Goal: Task Accomplishment & Management: Use online tool/utility

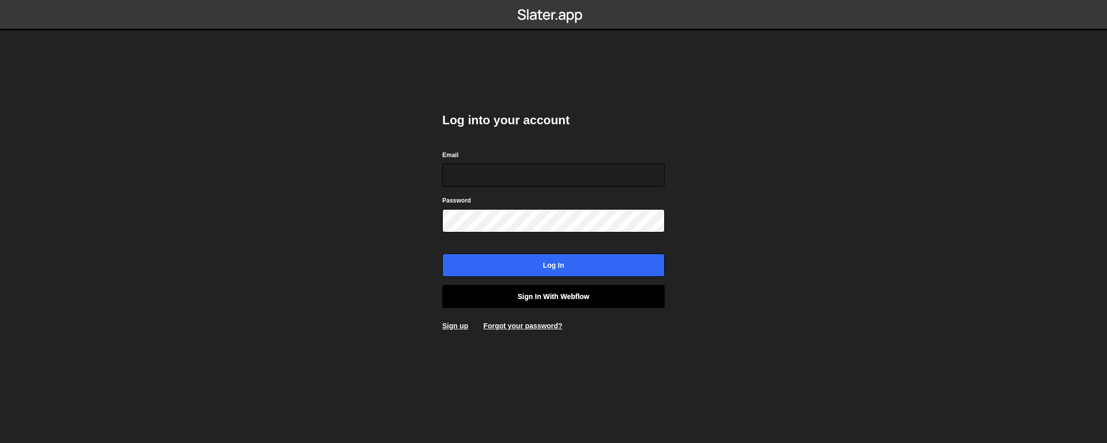
type input "[EMAIL_ADDRESS][DOMAIN_NAME]"
click at [551, 295] on link "Sign in with Webflow" at bounding box center [553, 296] width 222 height 23
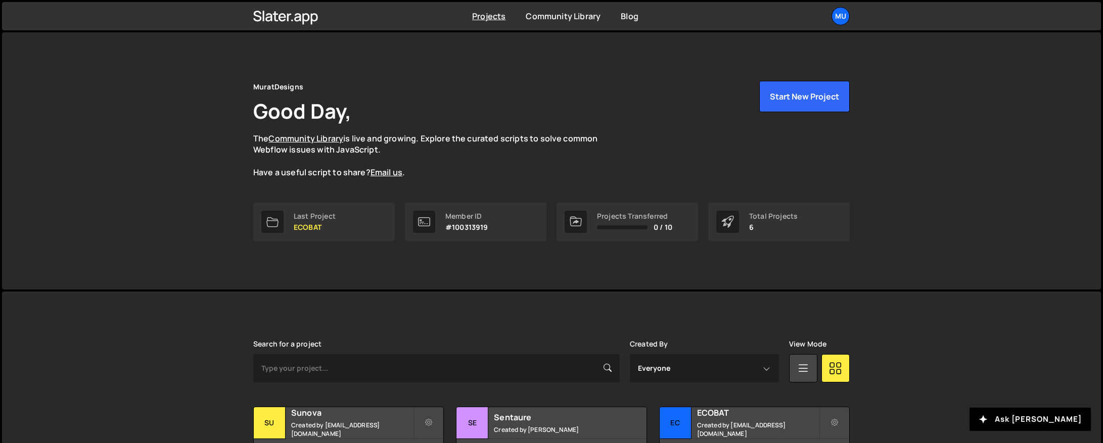
scroll to position [153, 0]
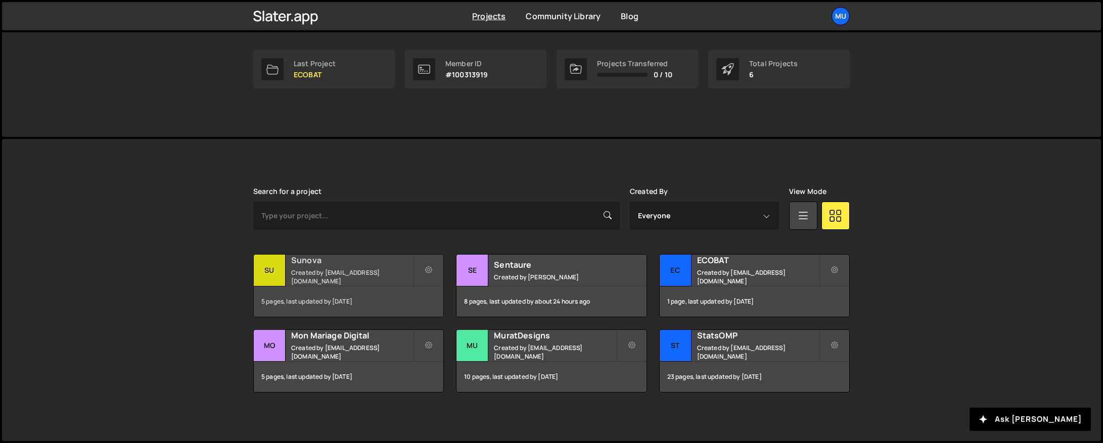
click at [300, 279] on small "Created by [EMAIL_ADDRESS][DOMAIN_NAME]" at bounding box center [352, 276] width 122 height 17
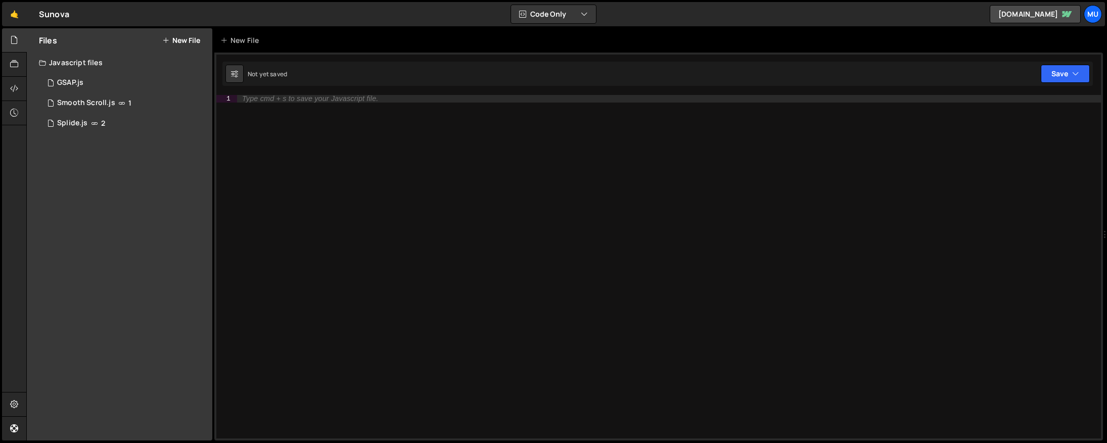
click at [147, 140] on div "Files New File Javascript files 1 GSAP.js 0 1 Smooth Scroll.js 1 5 Splide.js 2 …" at bounding box center [119, 234] width 185 height 412
click at [185, 36] on button "New File" at bounding box center [181, 40] width 38 height 8
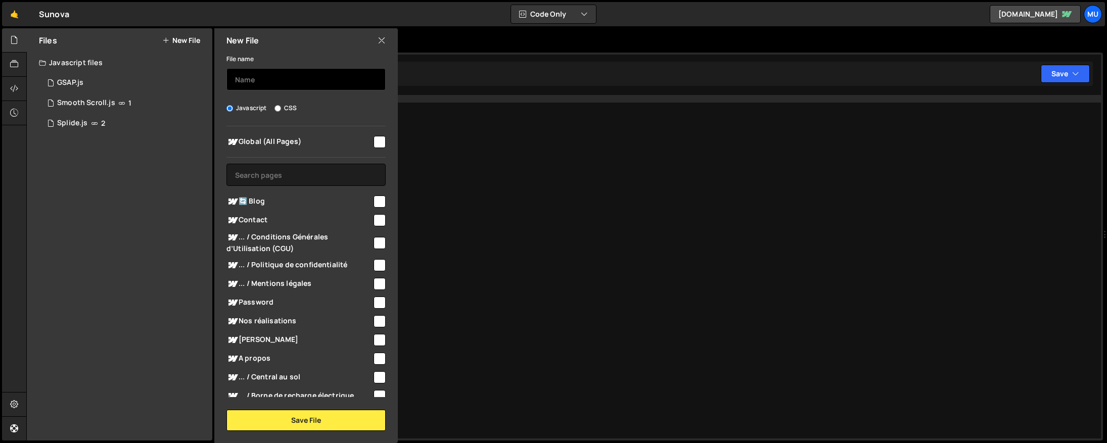
click at [258, 77] on input "text" at bounding box center [305, 79] width 159 height 22
type input "P"
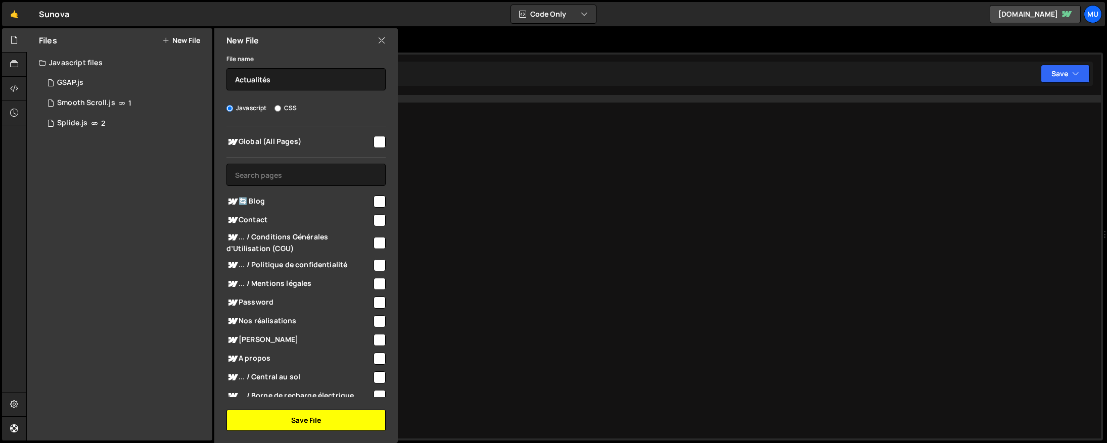
click at [294, 423] on button "Save File" at bounding box center [305, 420] width 159 height 21
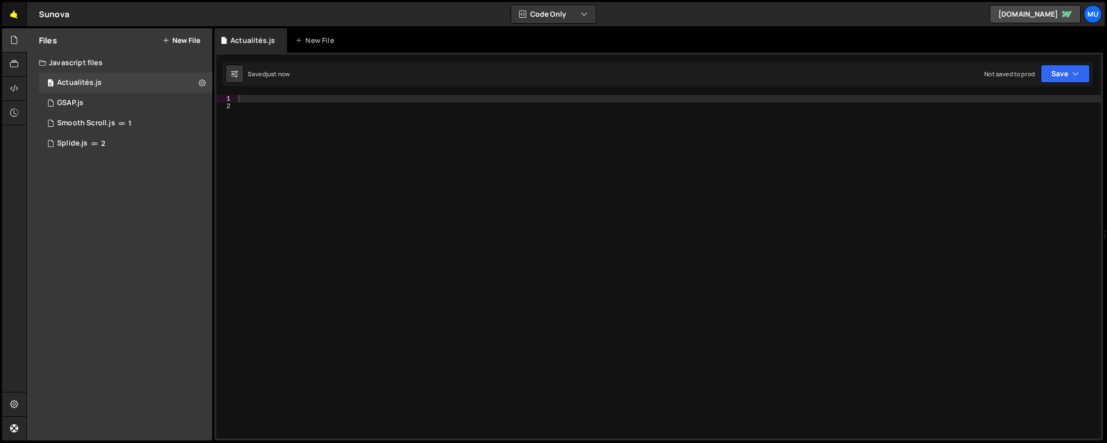
click at [22, 9] on link "🤙" at bounding box center [14, 14] width 25 height 24
click at [189, 40] on button "New File" at bounding box center [181, 40] width 38 height 8
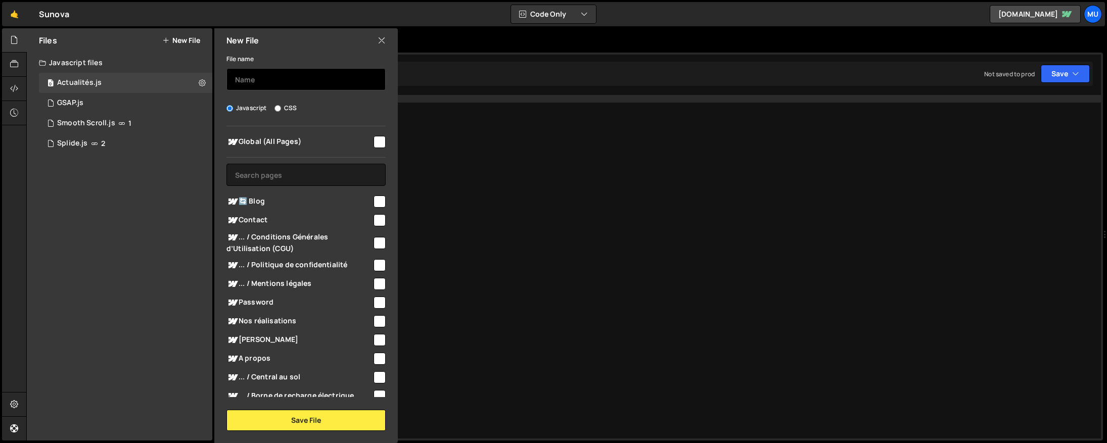
click at [279, 84] on input "text" at bounding box center [305, 79] width 159 height 22
type input "Actualité CMS"
click at [279, 106] on input "CSS" at bounding box center [277, 108] width 7 height 7
radio input "true"
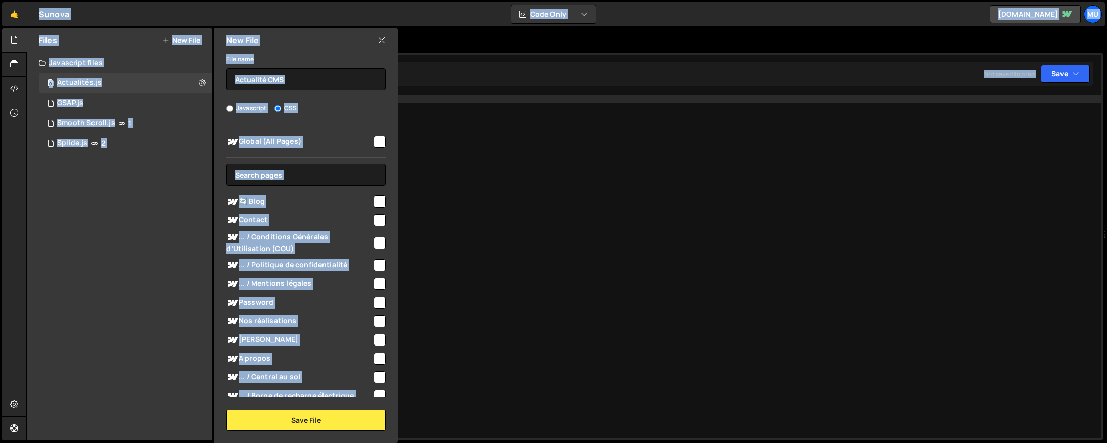
click at [290, 130] on div "Global (All Pages) 🔄 Blog" at bounding box center [305, 261] width 183 height 271
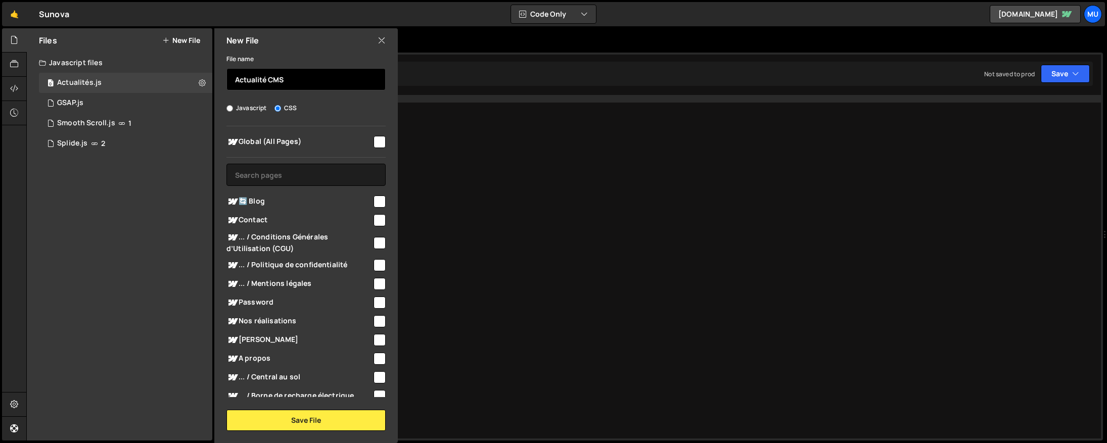
click at [313, 76] on input "Actualité CMS" at bounding box center [305, 79] width 159 height 22
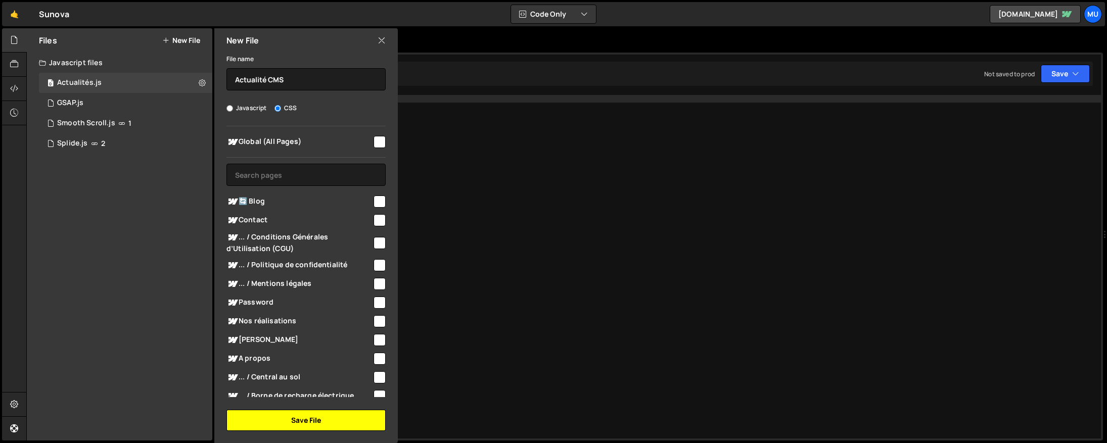
click at [322, 425] on button "Save File" at bounding box center [305, 420] width 159 height 21
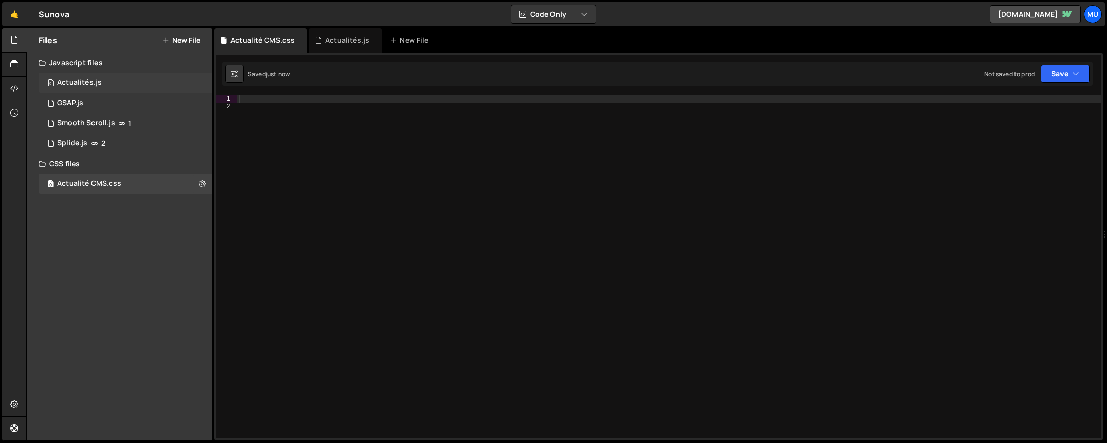
click at [181, 82] on div "0 Actualités.js 0" at bounding box center [125, 83] width 173 height 20
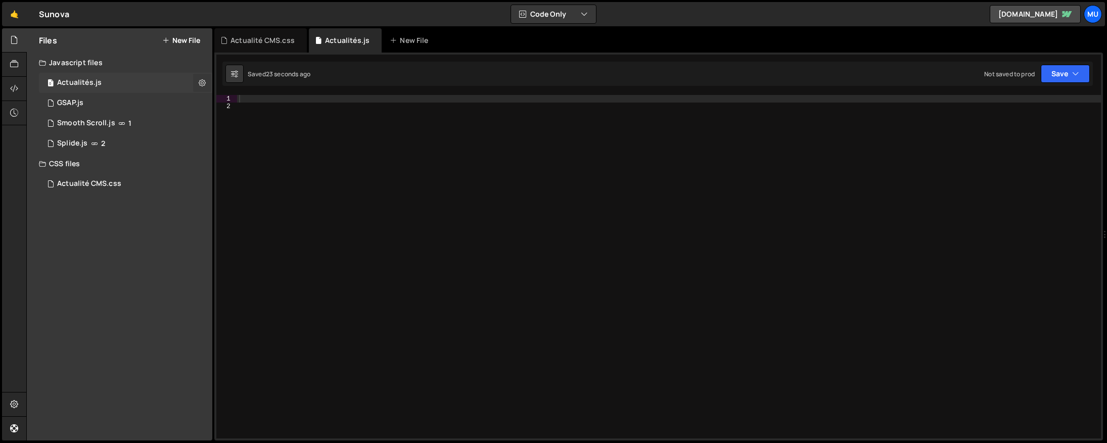
click at [204, 83] on icon at bounding box center [202, 83] width 7 height 10
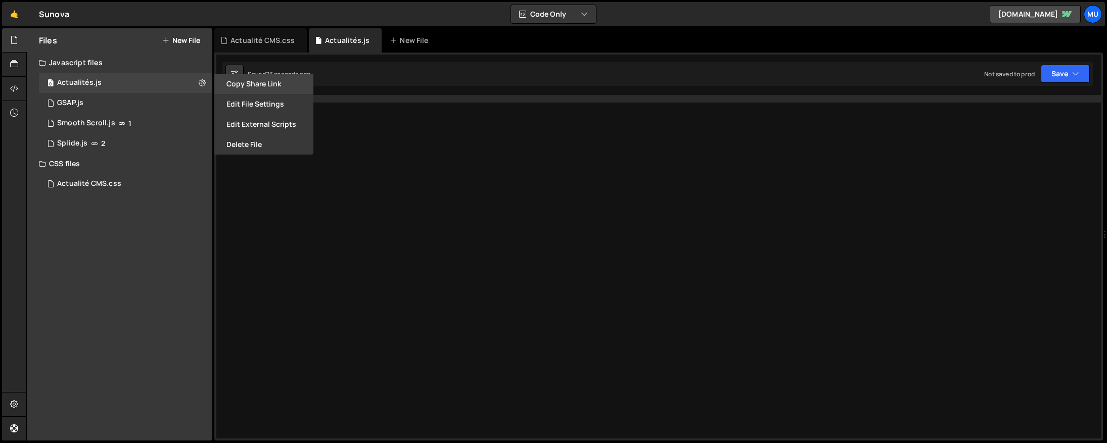
click at [267, 82] on button "Copy share link" at bounding box center [263, 84] width 99 height 20
click at [256, 102] on button "Edit File Settings" at bounding box center [263, 104] width 99 height 20
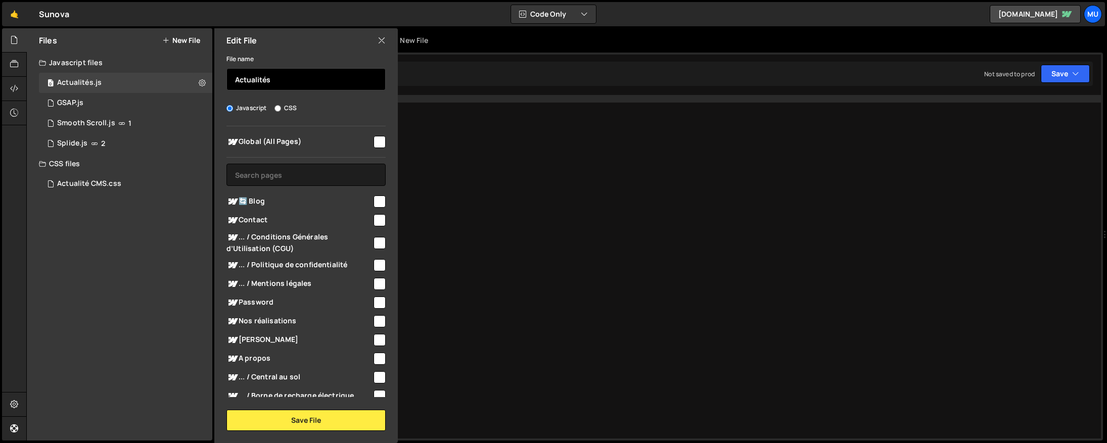
click at [296, 77] on input "Actualités" at bounding box center [305, 79] width 159 height 22
paste input "https://slater.app/projects/16423/pages/45320"
click at [267, 82] on input "Actualit2 CMS" at bounding box center [305, 79] width 159 height 22
type input "Actualité CMS"
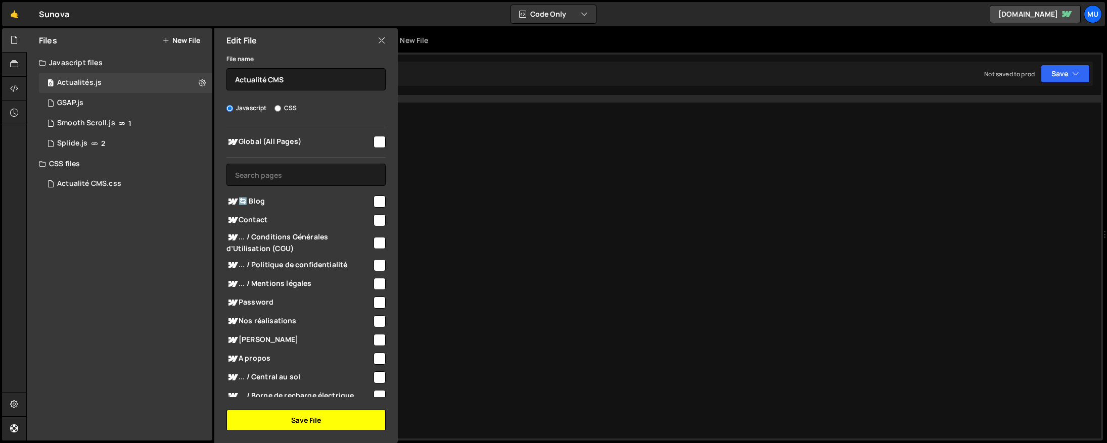
click at [260, 422] on button "Save File" at bounding box center [305, 420] width 159 height 21
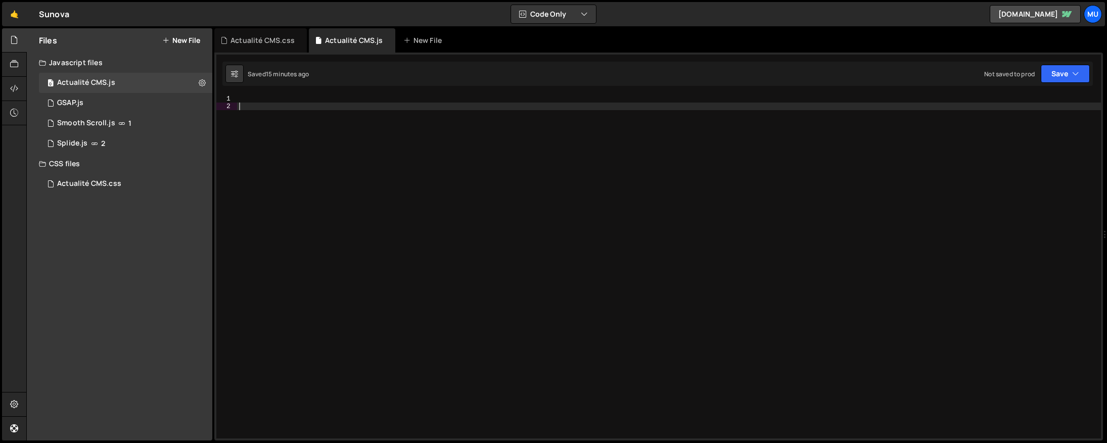
click at [384, 164] on div at bounding box center [669, 274] width 864 height 359
click at [313, 129] on div at bounding box center [669, 274] width 864 height 359
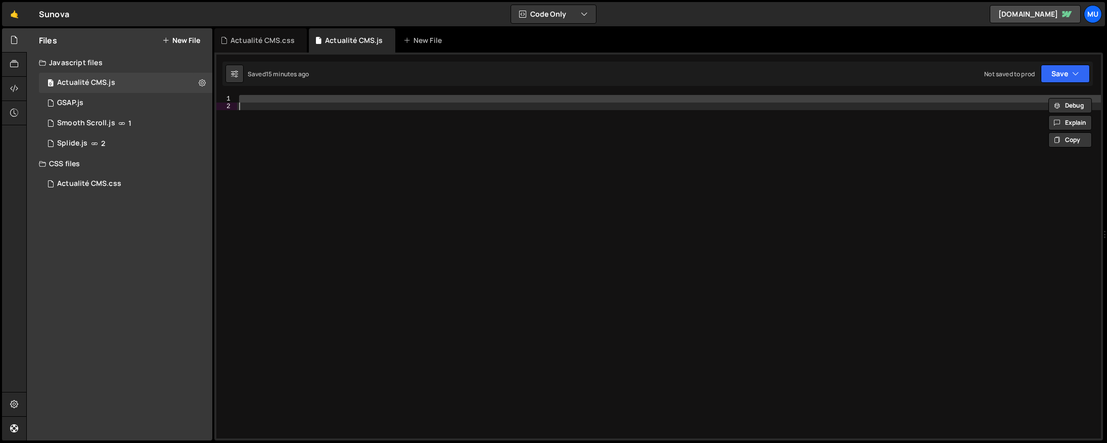
paste textarea
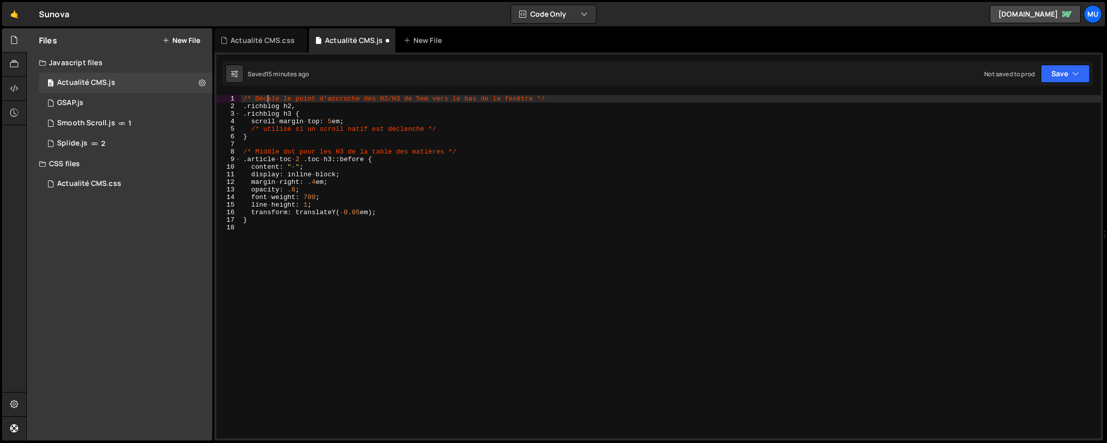
click at [269, 102] on div "/* Décale le point d’accroche des H2/H3 de 5em vers le bas de la fenêtre */ . r…" at bounding box center [671, 274] width 860 height 359
drag, startPoint x: 278, startPoint y: 105, endPoint x: 265, endPoint y: 106, distance: 13.7
click at [265, 106] on div "/* Décale le point d’accroche des H2/H3 de 5em vers le bas de la fenêtre */ . r…" at bounding box center [671, 274] width 860 height 359
click at [280, 112] on div "/* Décale le point d’accroche des H2/H3 de 5em vers le bas de la fenêtre */ . r…" at bounding box center [671, 274] width 860 height 359
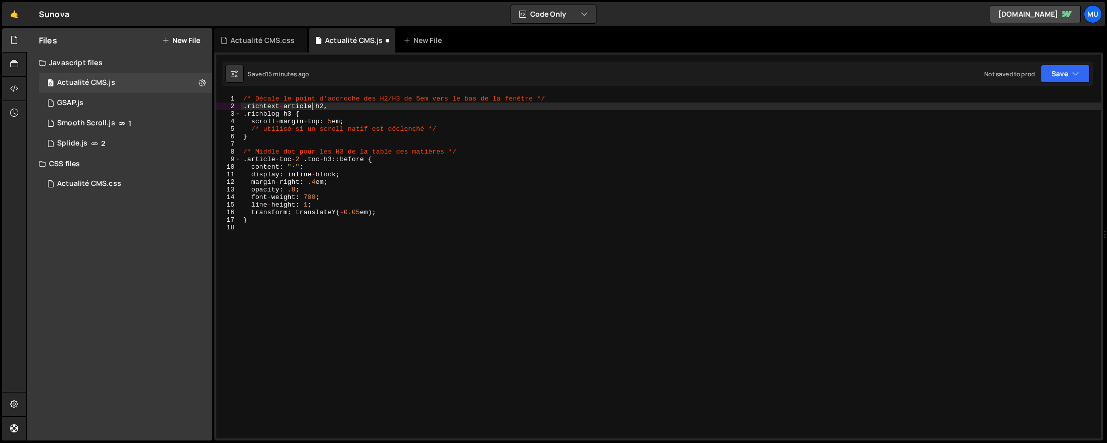
scroll to position [0, 4]
drag, startPoint x: 279, startPoint y: 113, endPoint x: 264, endPoint y: 115, distance: 14.9
click at [264, 115] on div "/* Décale le point d’accroche des H2/H3 de 5em vers le bas de la fenêtre */ . r…" at bounding box center [671, 274] width 860 height 359
type textarea ".richtext-articleh3 {"
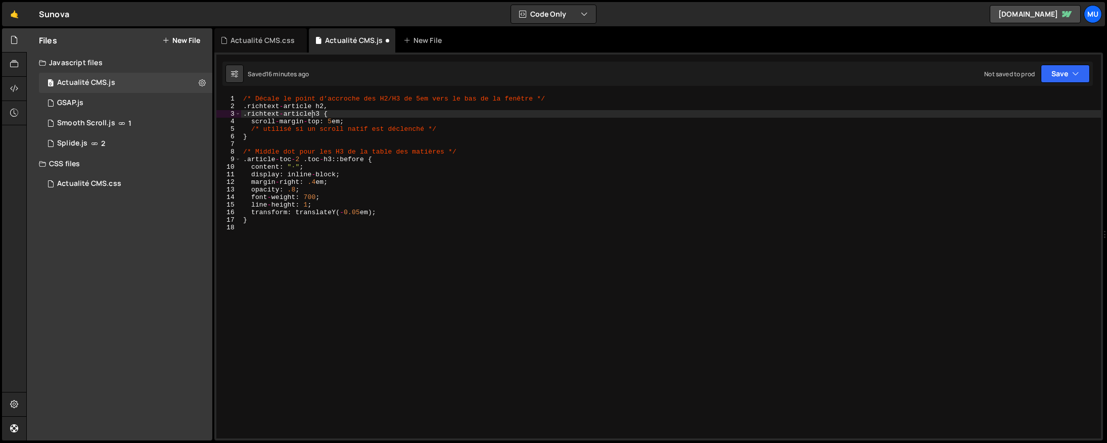
click at [375, 144] on div "/* Décale le point d’accroche des H2/H3 de 5em vers le bas de la fenêtre */ . r…" at bounding box center [671, 274] width 860 height 359
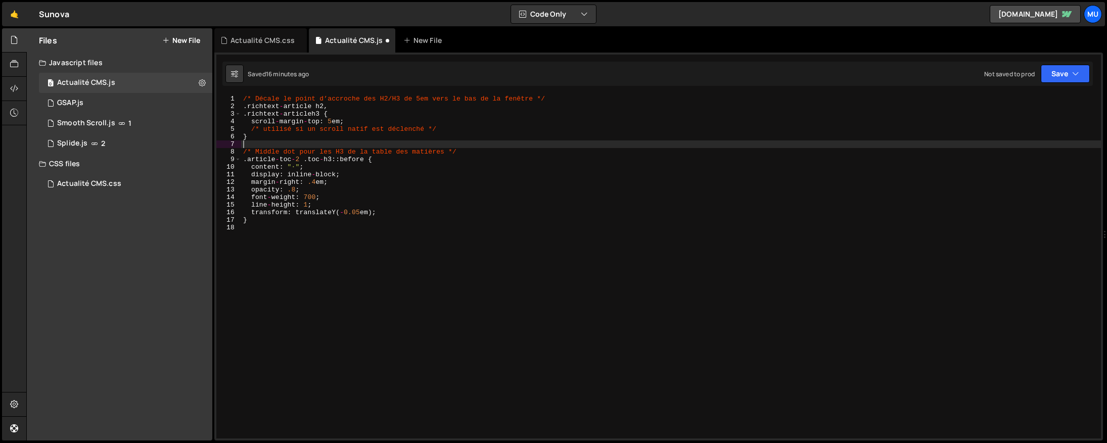
type textarea "}"
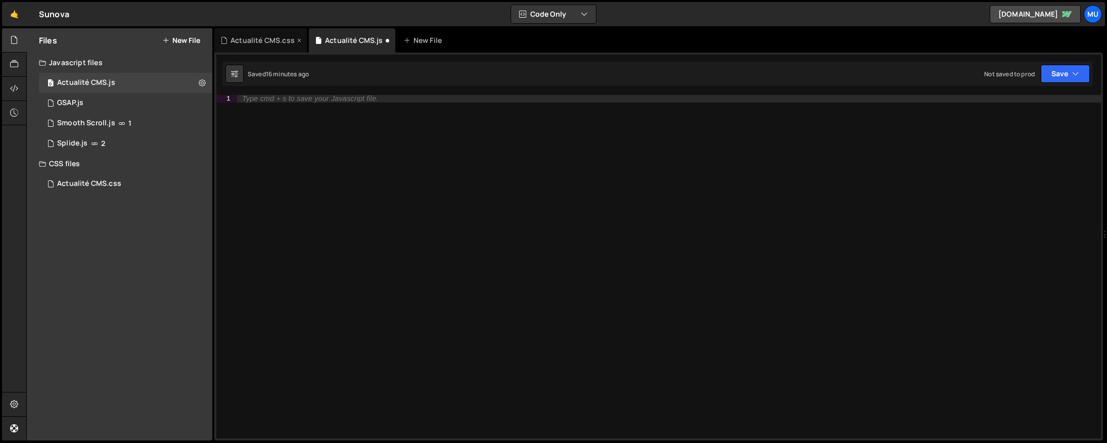
click at [260, 42] on div "Actualité CMS.css" at bounding box center [262, 40] width 64 height 10
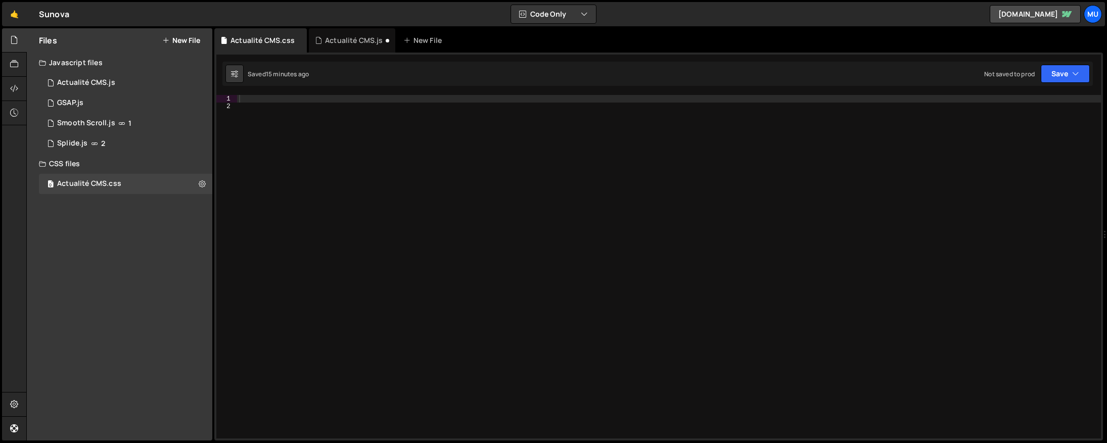
click at [317, 118] on div at bounding box center [669, 274] width 864 height 359
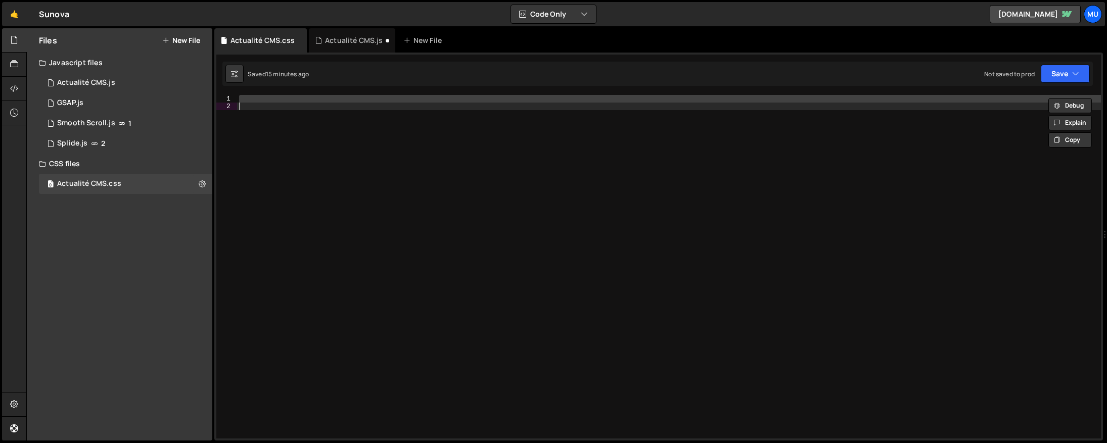
paste textarea
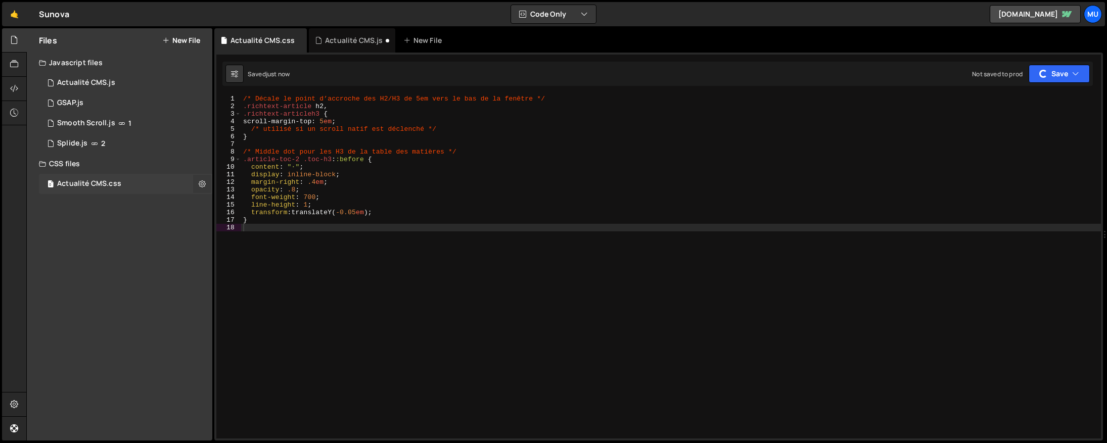
click at [204, 185] on icon at bounding box center [202, 184] width 7 height 10
type input "Actualité CMS"
radio input "false"
radio input "true"
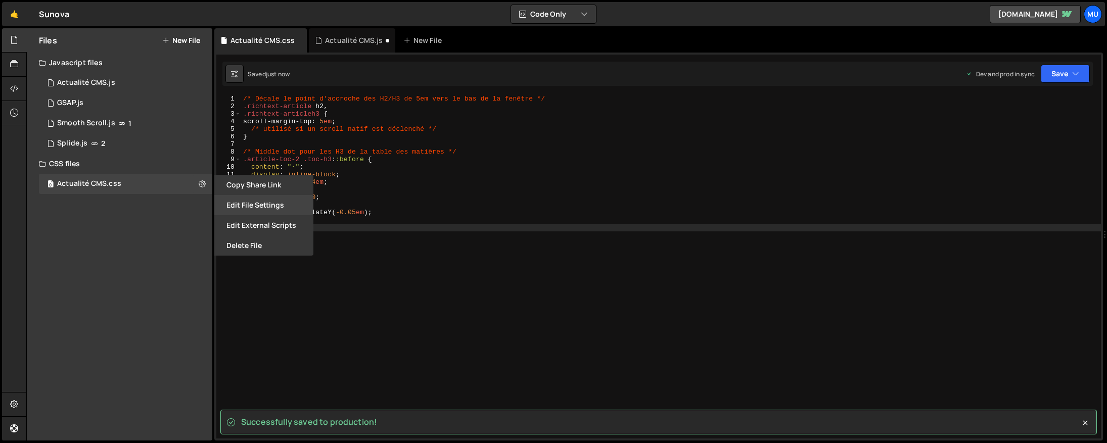
click at [256, 203] on button "Edit File Settings" at bounding box center [263, 205] width 99 height 20
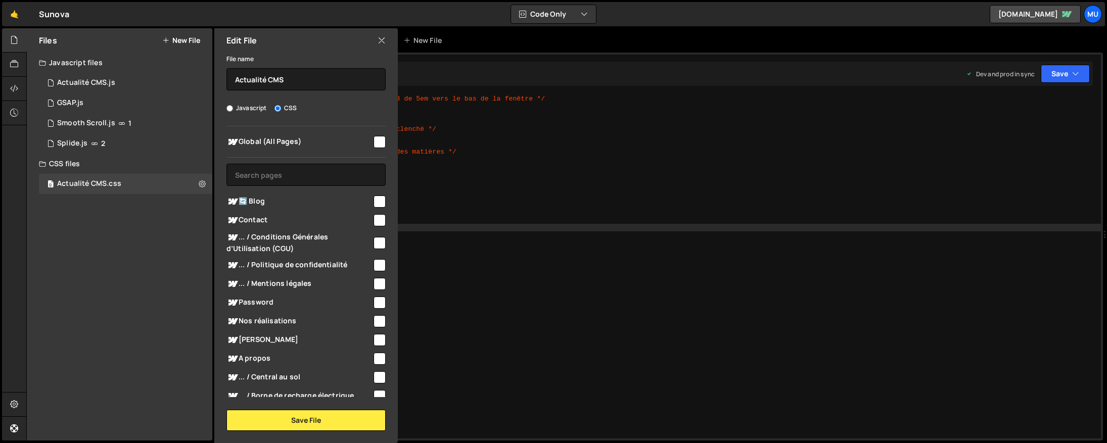
click at [351, 207] on span "🔄 Blog" at bounding box center [299, 202] width 146 height 12
click at [344, 195] on div "🔄 Blog" at bounding box center [305, 201] width 159 height 19
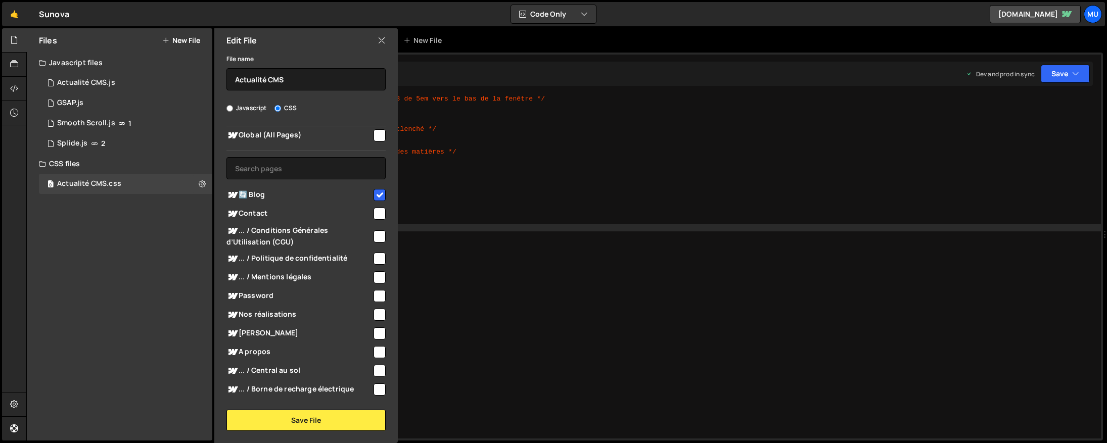
click at [374, 193] on input "checkbox" at bounding box center [379, 195] width 12 height 12
checkbox input "false"
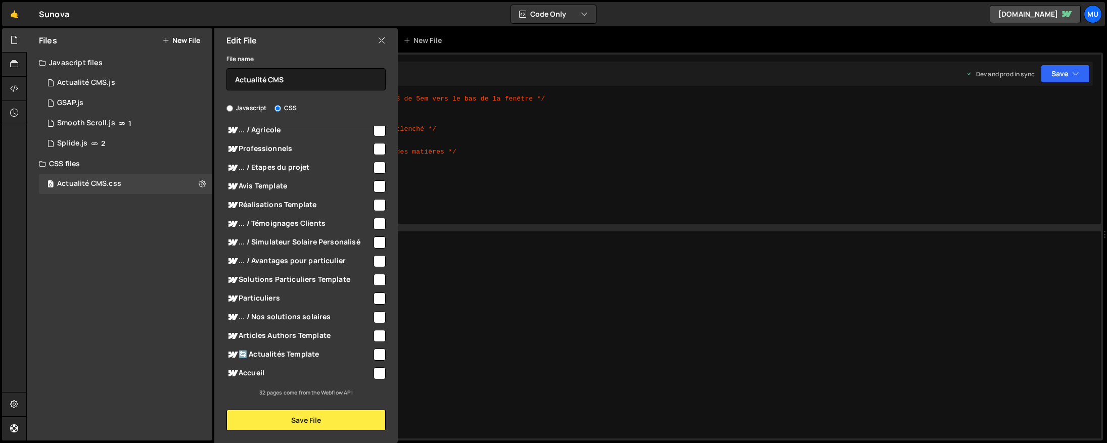
click at [375, 353] on input "checkbox" at bounding box center [379, 355] width 12 height 12
checkbox input "true"
click at [360, 416] on button "Save File" at bounding box center [305, 420] width 159 height 21
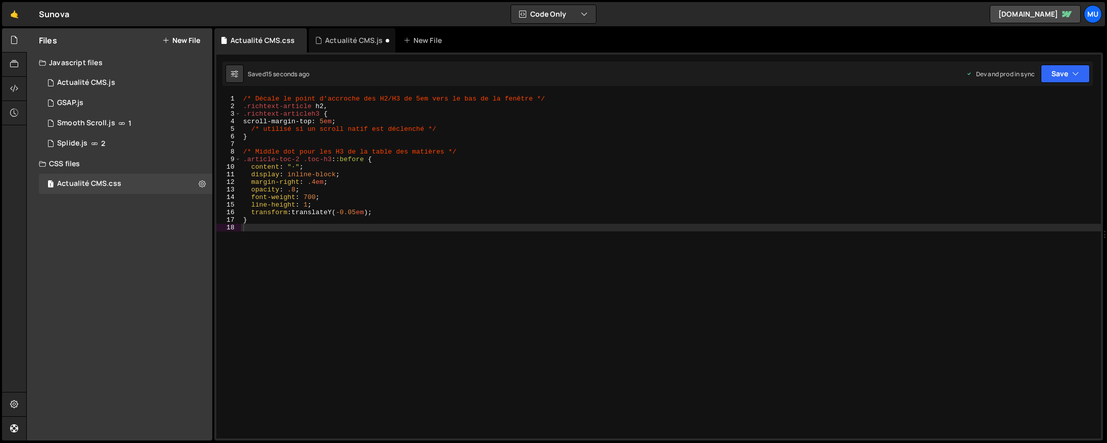
click at [73, 71] on div "Javascript files" at bounding box center [119, 63] width 185 height 20
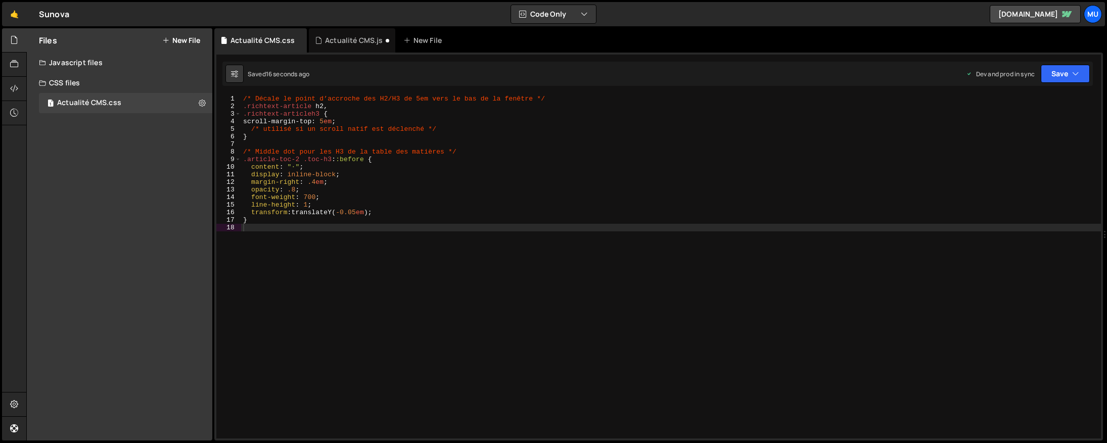
click at [81, 61] on div "Javascript files" at bounding box center [119, 63] width 185 height 20
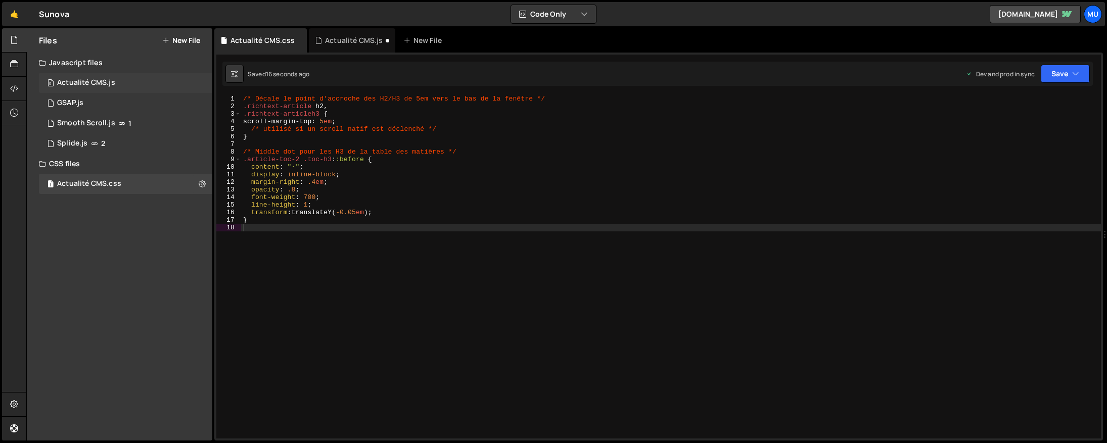
click at [83, 73] on div "0 Actualité CMS.js 0" at bounding box center [127, 83] width 177 height 20
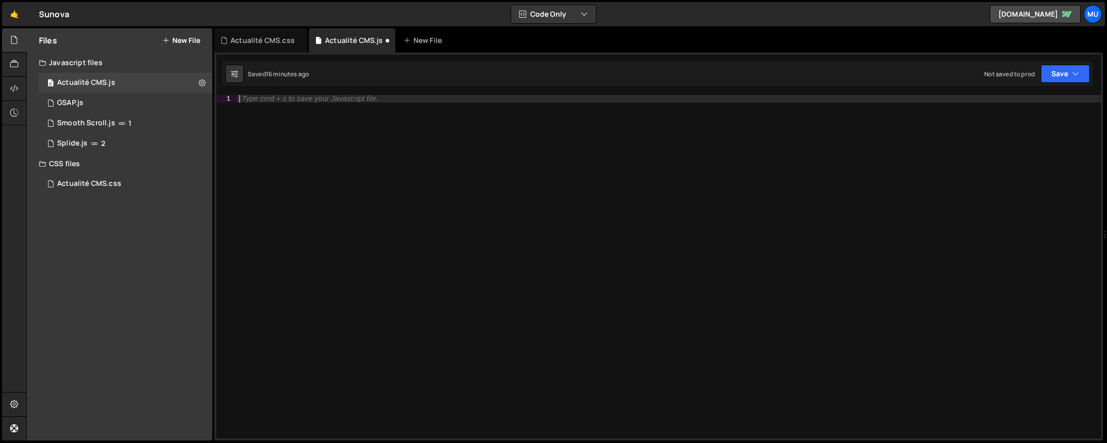
click at [414, 200] on div "Type cmd + s to save your Javascript file." at bounding box center [669, 274] width 864 height 359
click at [77, 179] on div "Actualité CMS.css" at bounding box center [89, 183] width 64 height 9
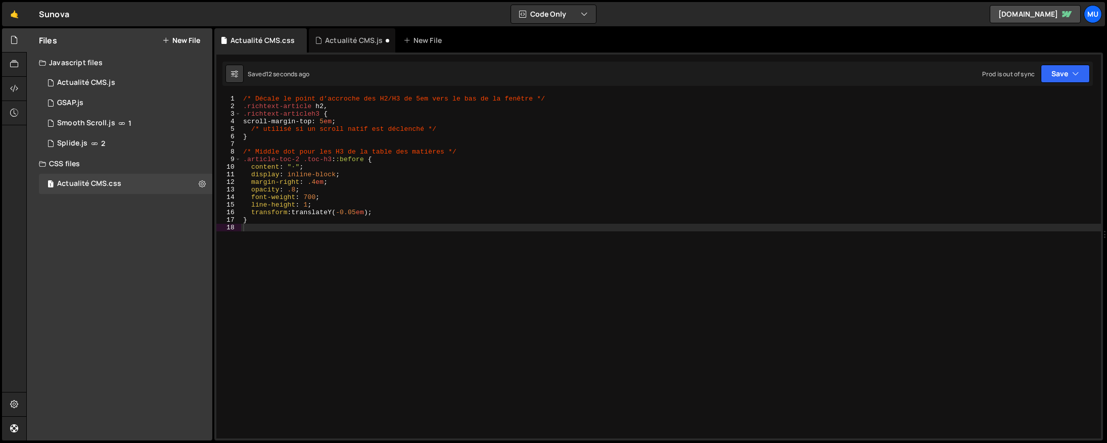
click at [328, 147] on div "/* Décale le point d’accroche des H2/H3 de 5em vers le bas de la fenêtre */ .ri…" at bounding box center [671, 274] width 860 height 359
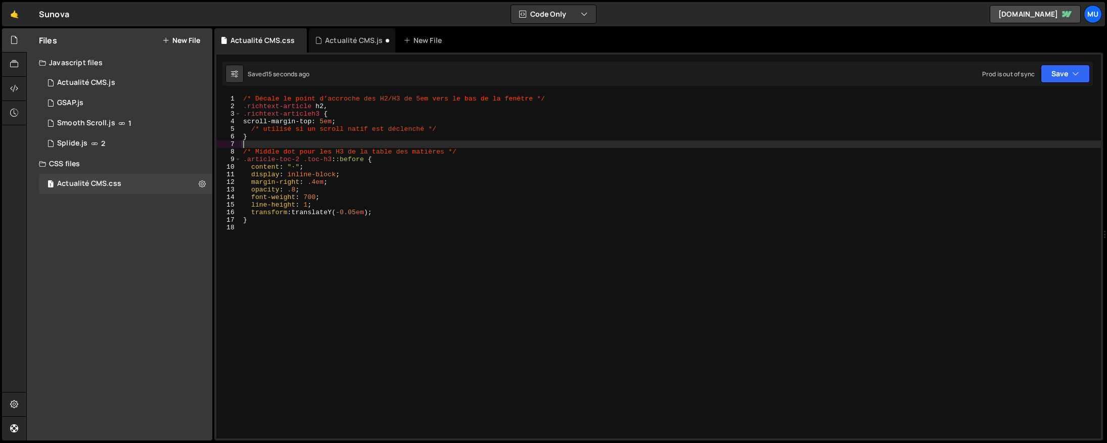
click at [342, 178] on div "/* Décale le point d’accroche des H2/H3 de 5em vers le bas de la fenêtre */ .ri…" at bounding box center [671, 274] width 860 height 359
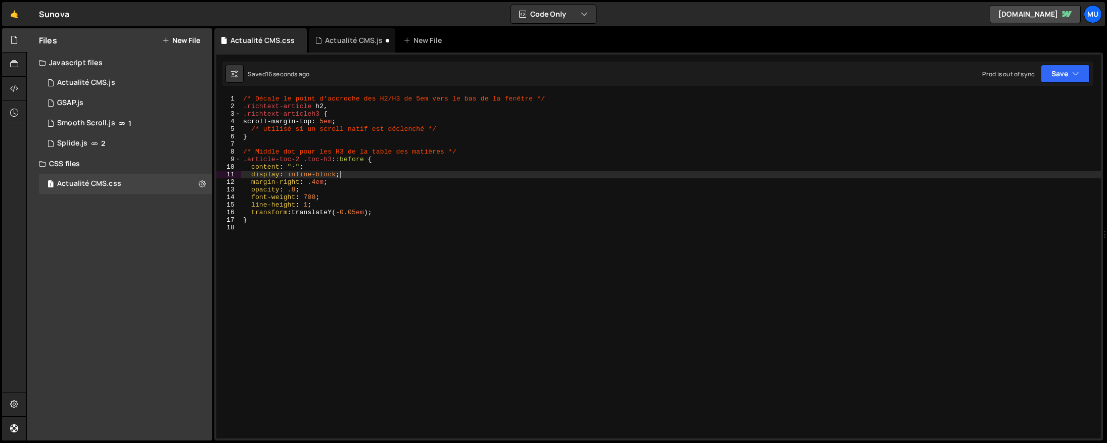
type textarea "}"
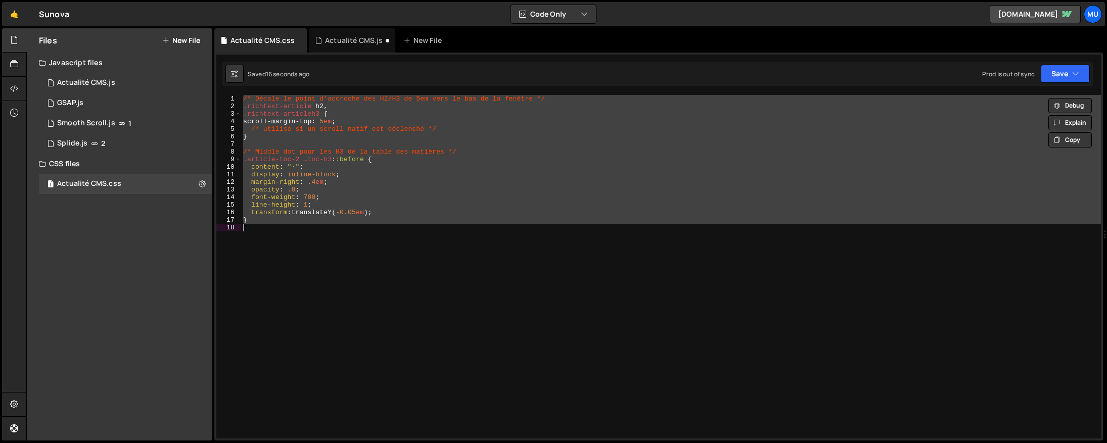
paste textarea
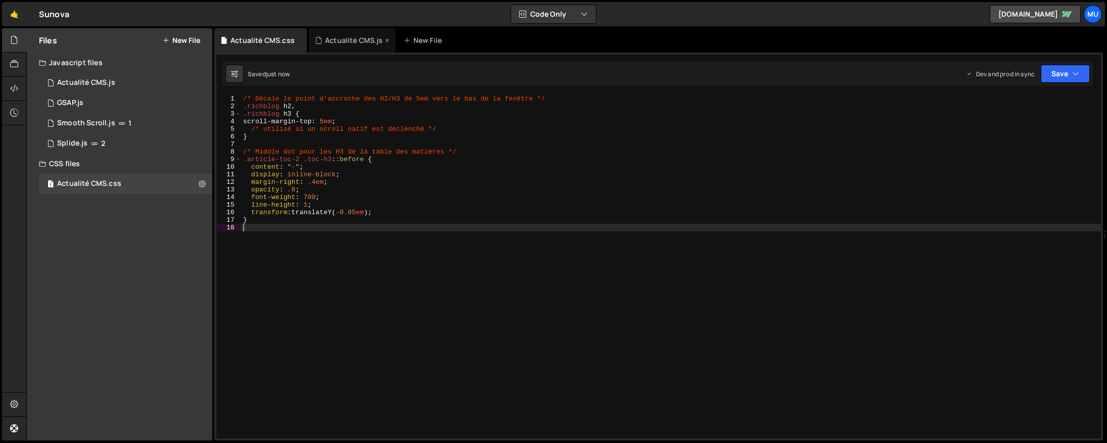
click at [346, 44] on div "Actualité CMS.js" at bounding box center [354, 40] width 58 height 10
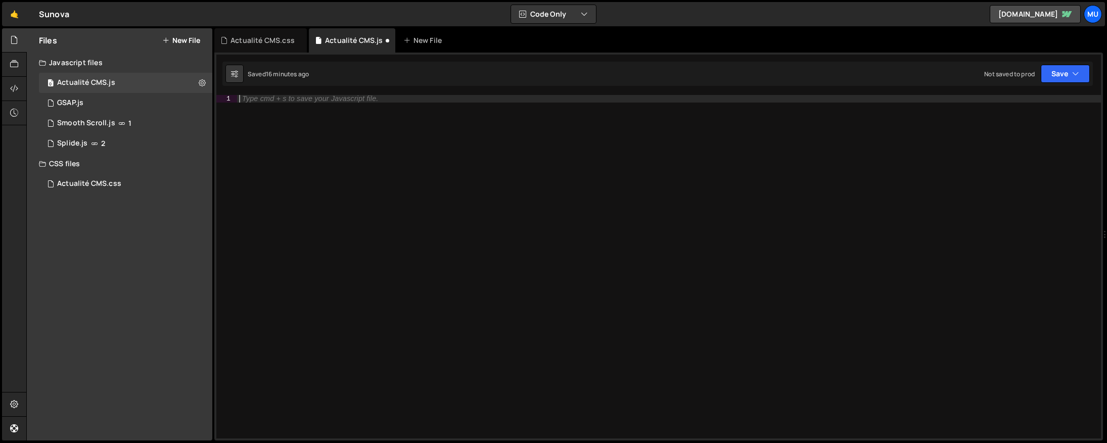
click at [362, 178] on div "Type cmd + s to save your Javascript file." at bounding box center [669, 274] width 864 height 359
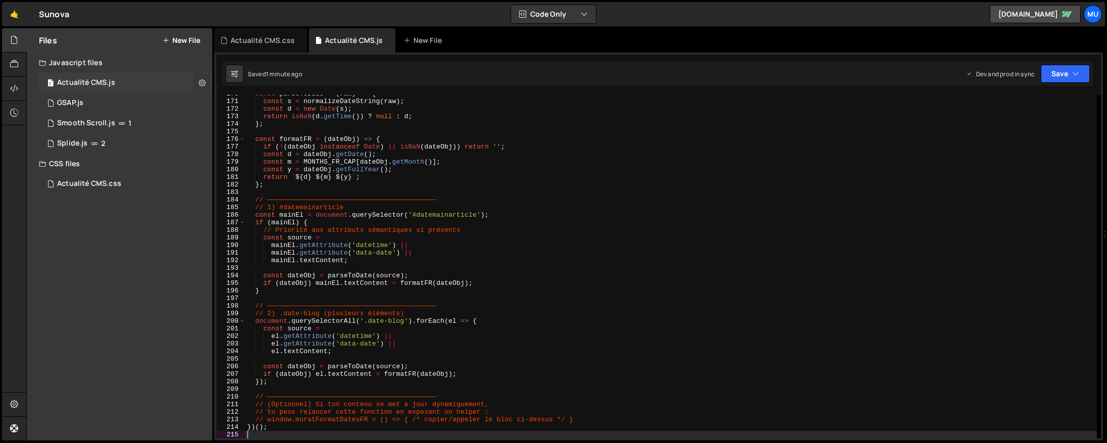
click at [203, 83] on icon at bounding box center [202, 83] width 7 height 10
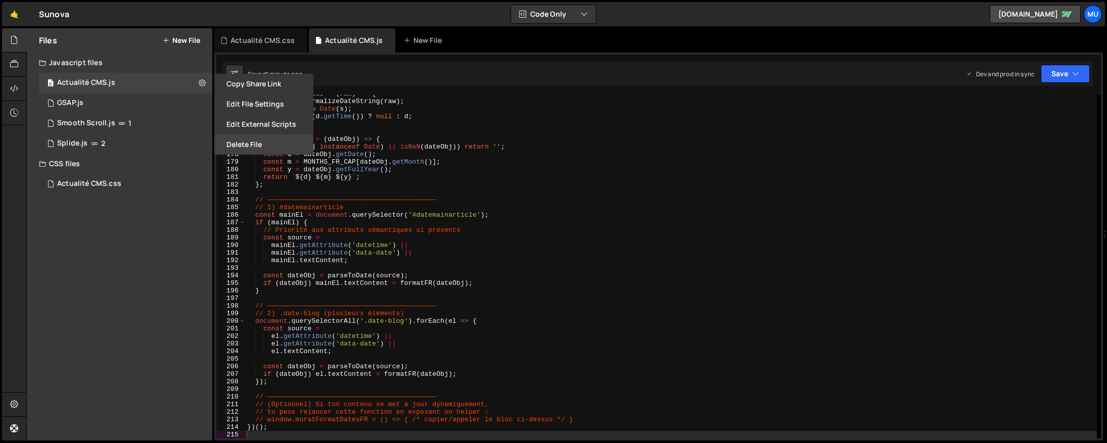
click at [253, 146] on button "Delete File" at bounding box center [263, 144] width 99 height 20
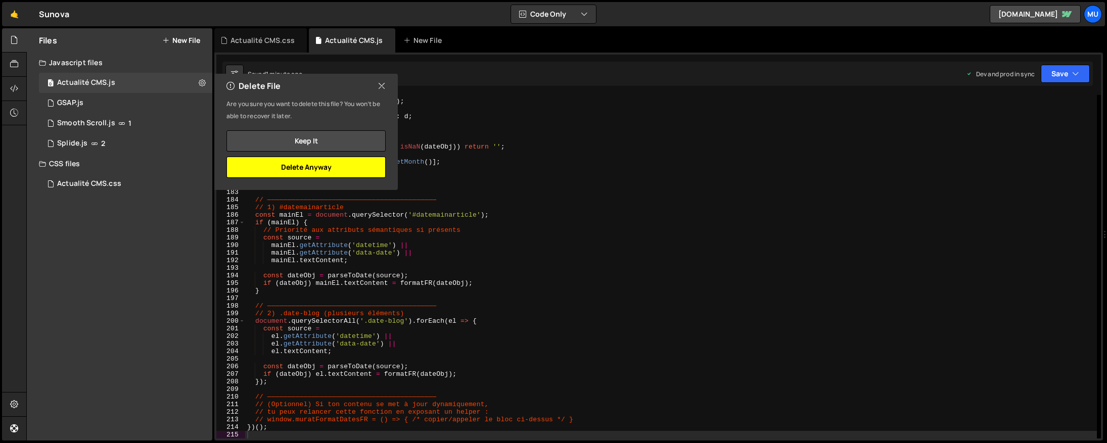
click at [317, 165] on button "Delete Anyway" at bounding box center [305, 167] width 159 height 21
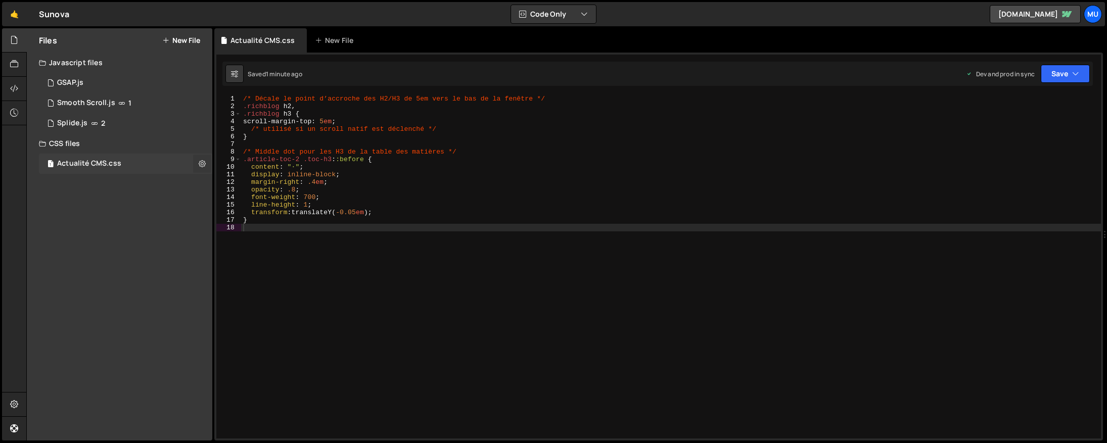
click at [204, 163] on icon at bounding box center [202, 164] width 7 height 10
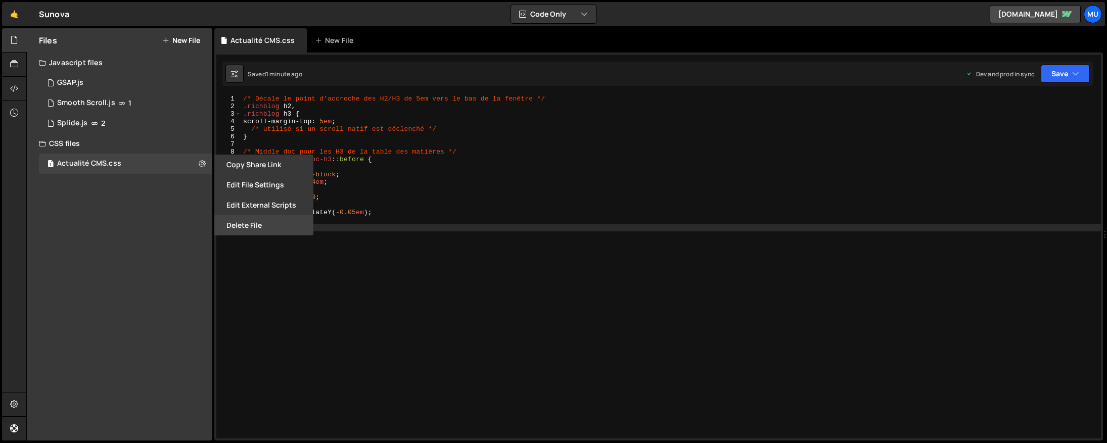
click at [226, 230] on button "Delete File" at bounding box center [263, 225] width 99 height 20
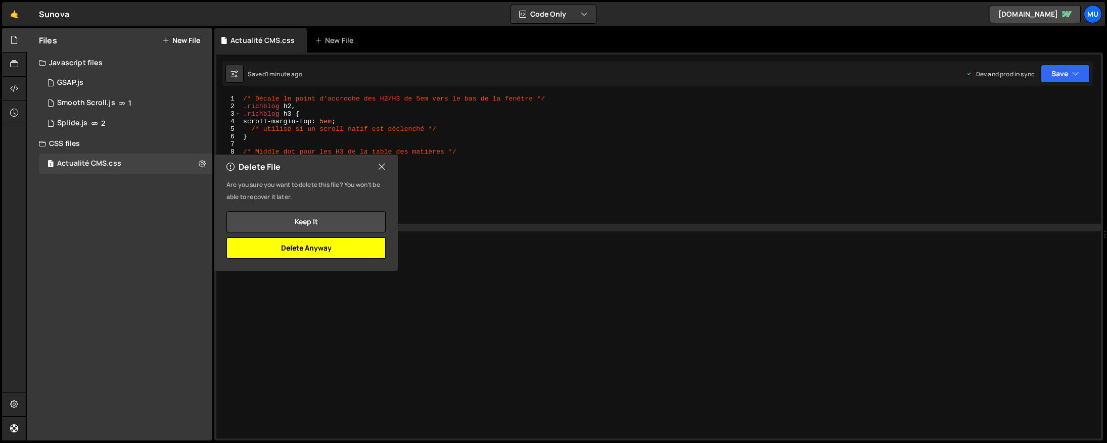
click at [338, 248] on button "Delete Anyway" at bounding box center [305, 247] width 159 height 21
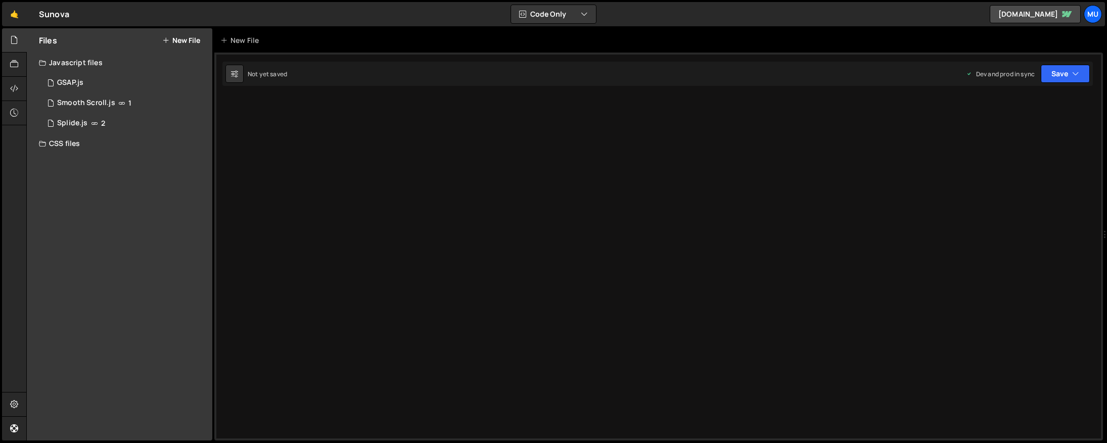
drag, startPoint x: 497, startPoint y: 156, endPoint x: 377, endPoint y: 152, distance: 119.8
click at [497, 156] on div "Type cmd + s to save your Javascript file. XXXXXXXXXXXXXXXXXXXXXXXXXXXXXXXXXXXX…" at bounding box center [658, 247] width 888 height 388
click at [118, 260] on div "Files New File Javascript files 1 GSAP.js 0 1 Smooth Scroll.js 1 5 Splide.js 2" at bounding box center [119, 234] width 185 height 412
click at [196, 40] on button "New File" at bounding box center [181, 40] width 38 height 8
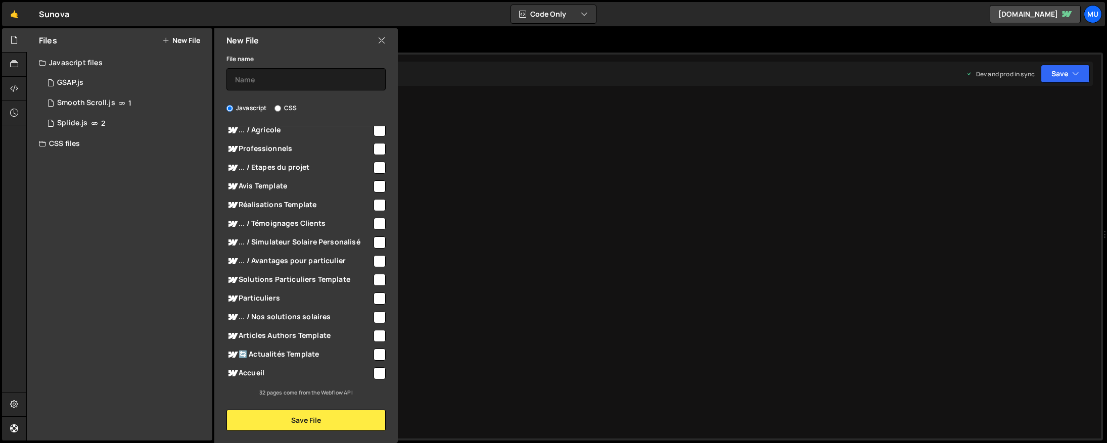
scroll to position [0, 0]
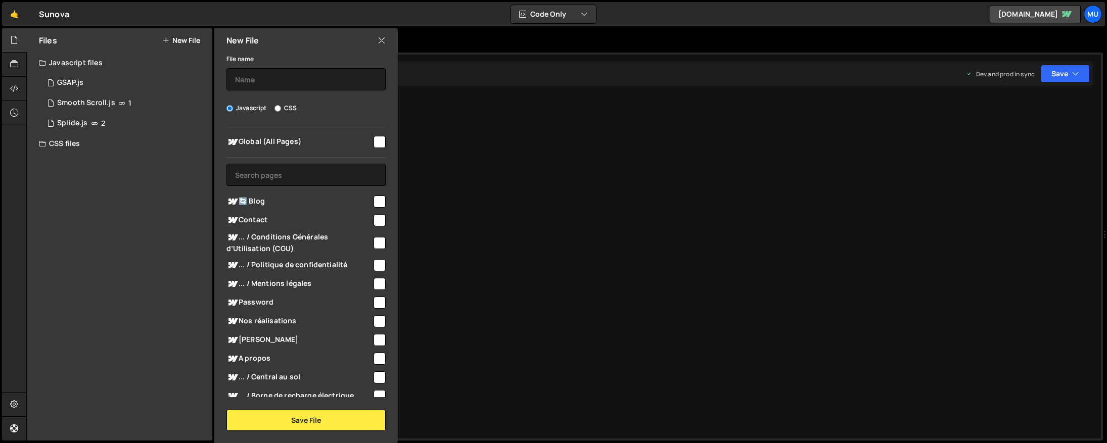
click at [294, 143] on span "Global (All Pages)" at bounding box center [299, 142] width 146 height 12
checkbox input "true"
click at [292, 64] on div "File name" at bounding box center [305, 72] width 159 height 38
click at [293, 76] on input "text" at bounding box center [305, 79] width 159 height 22
type input "S"
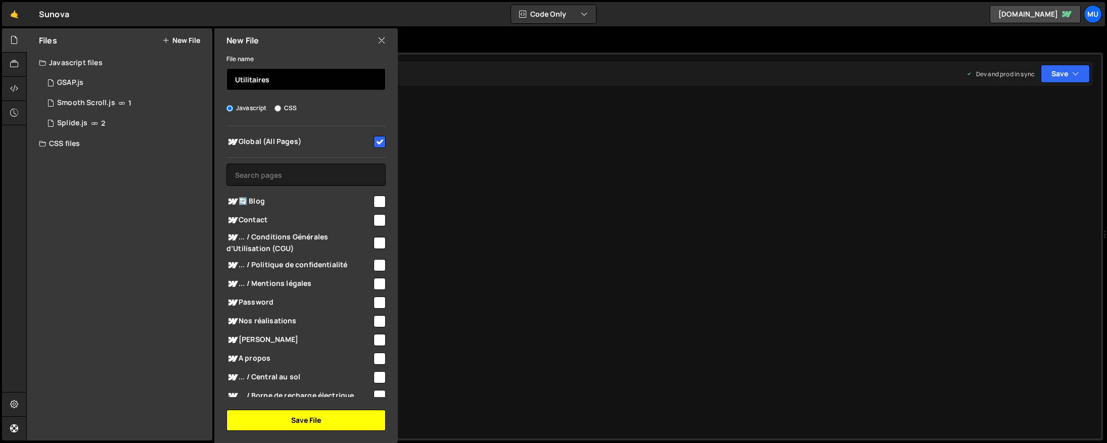
type input "Utilitaires"
click at [365, 427] on button "Save File" at bounding box center [305, 420] width 159 height 21
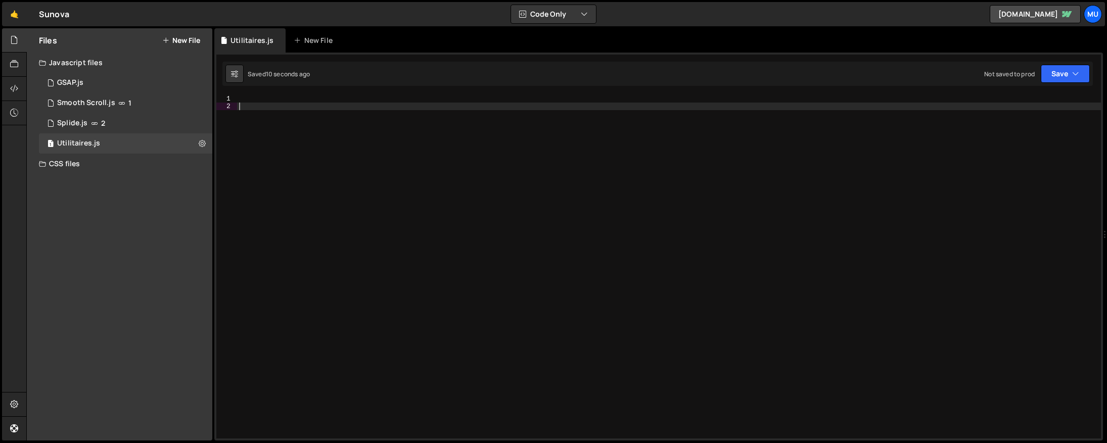
click at [485, 150] on div at bounding box center [669, 274] width 864 height 359
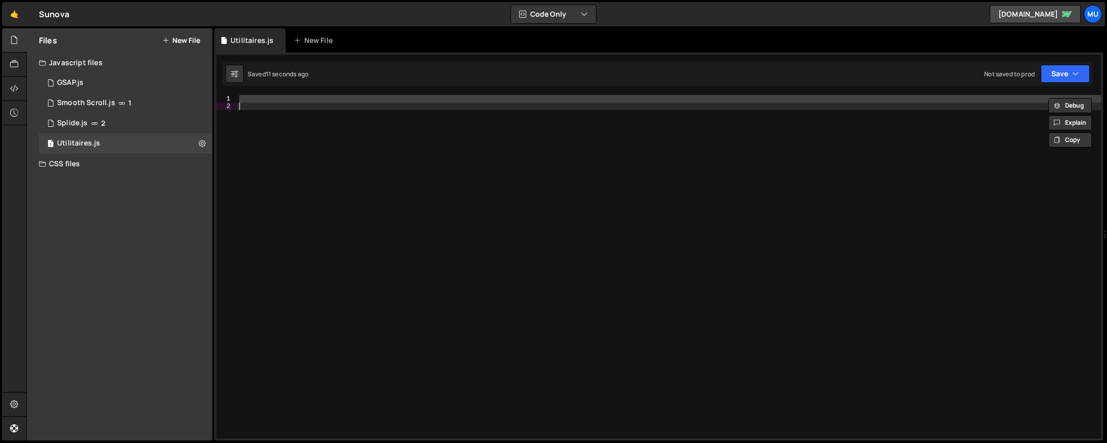
paste textarea
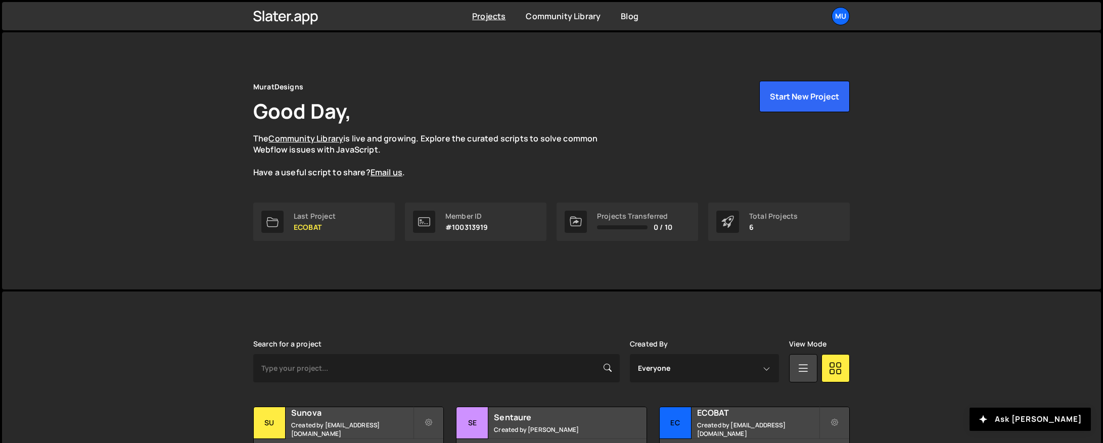
scroll to position [93, 0]
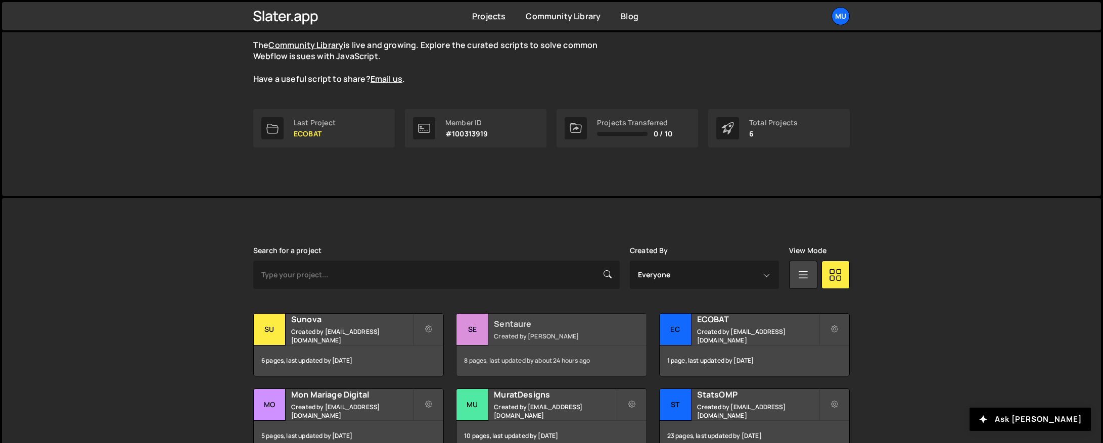
click at [565, 340] on small "Created by Thibaut Obert" at bounding box center [555, 336] width 122 height 9
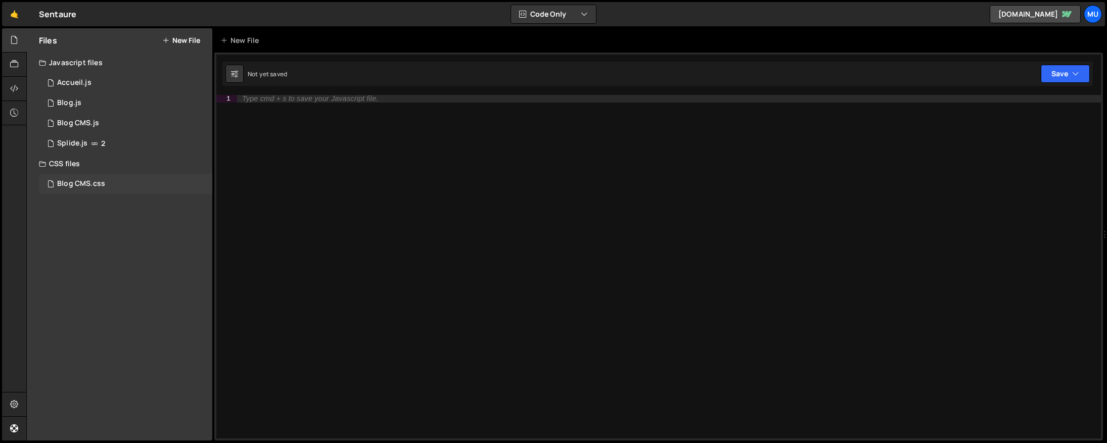
click at [113, 184] on div "Blog CMS.css 0" at bounding box center [125, 184] width 173 height 20
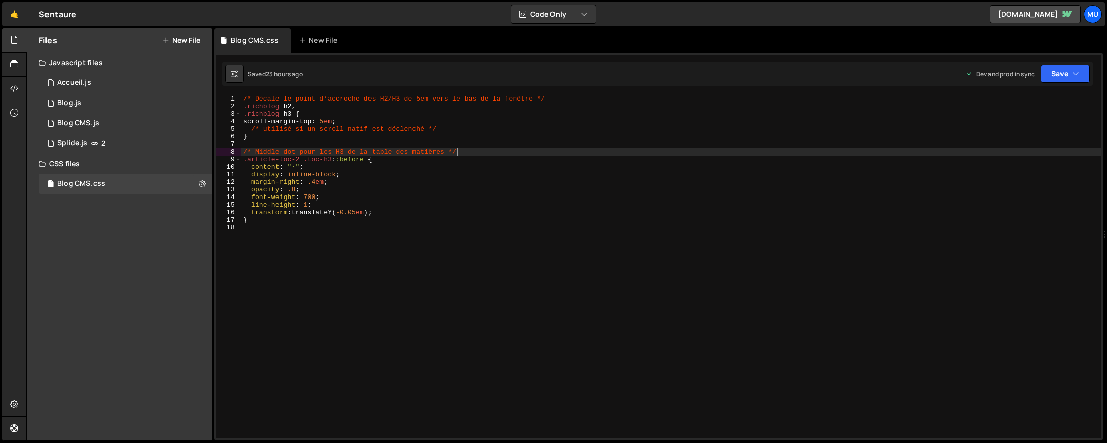
click at [470, 151] on div "/* Décale le point d’accroche des H2/H3 de 5em vers le bas de la fenêtre */ .ri…" at bounding box center [671, 274] width 860 height 359
click at [471, 149] on div "/* Décale le point d’accroche des H2/H3 de 5em vers le bas de la fenêtre */ .ri…" at bounding box center [671, 274] width 860 height 359
type textarea "}"
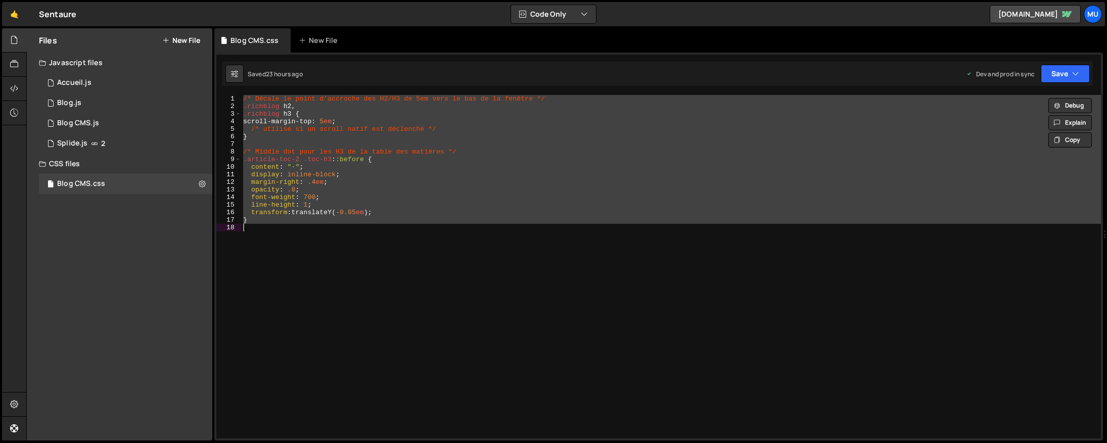
click at [394, 243] on div "/* Décale le point d’accroche des H2/H3 de 5em vers le bas de la fenêtre */ .ri…" at bounding box center [671, 267] width 860 height 344
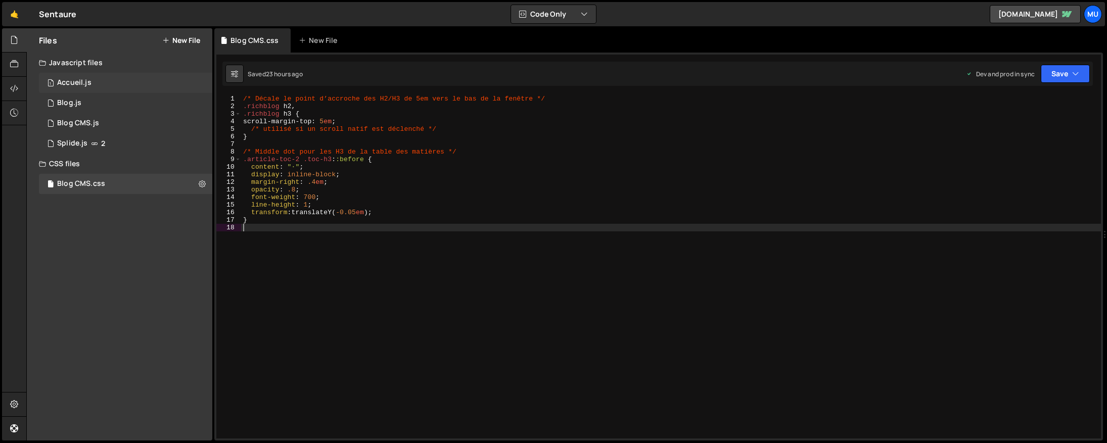
click at [96, 82] on div "1 Accueil.js 0" at bounding box center [125, 83] width 173 height 20
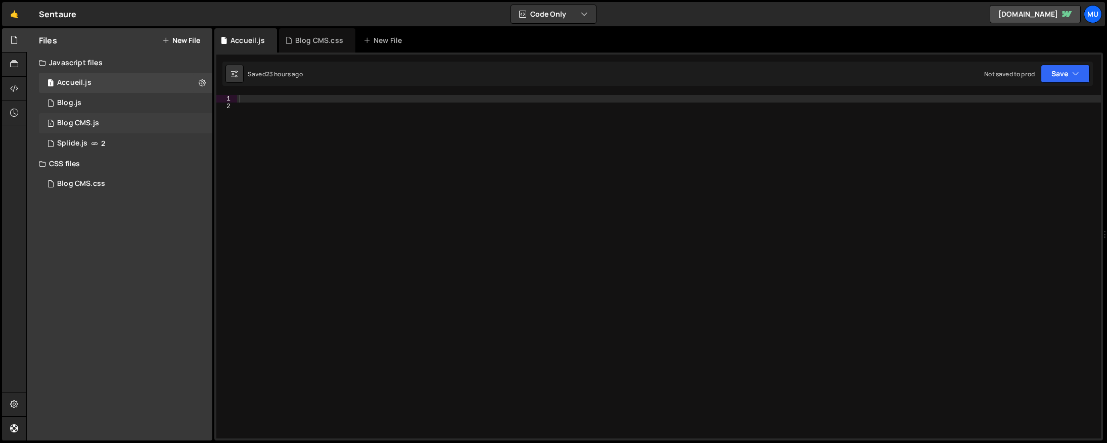
click at [75, 124] on div "Blog CMS.js" at bounding box center [78, 123] width 42 height 9
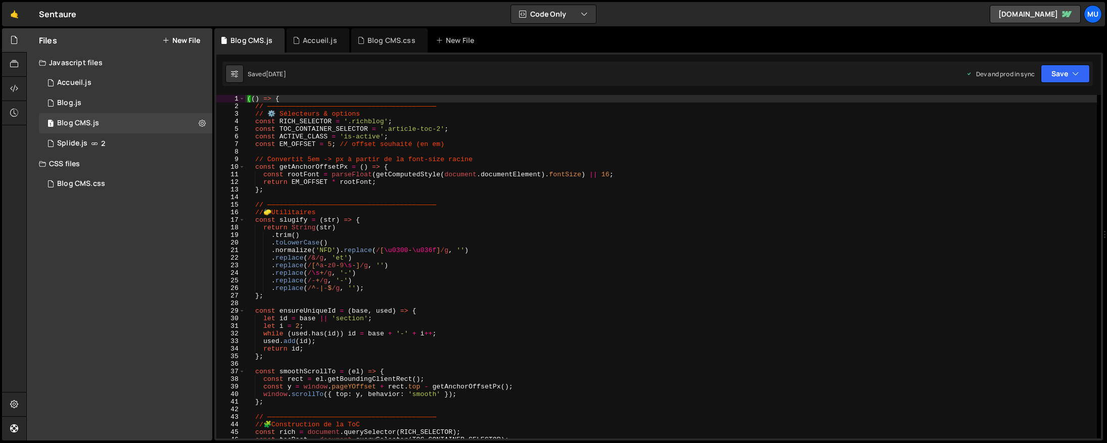
type textarea "// ——————————————————————————————————————————"
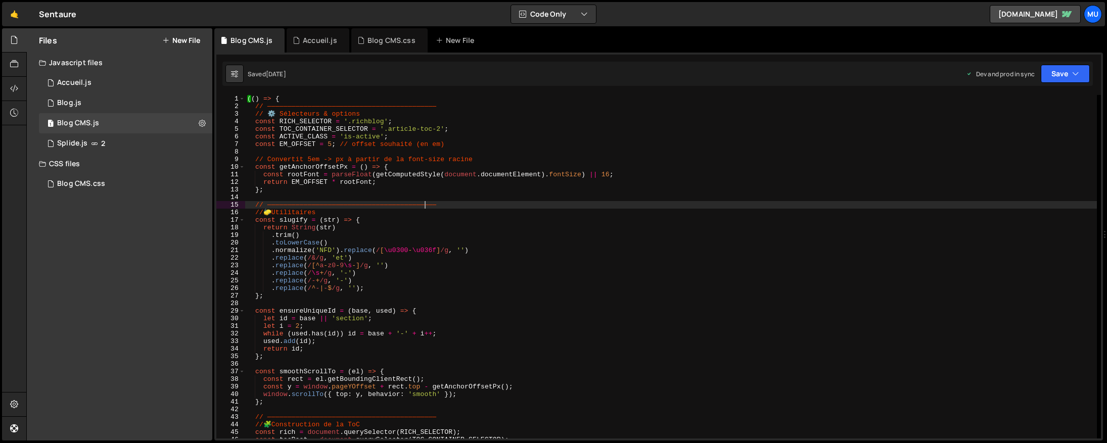
click at [424, 202] on div "(( ) => { // —————————————————————————————————————————— // ⚙️ Sélecteurs & opti…" at bounding box center [670, 274] width 851 height 359
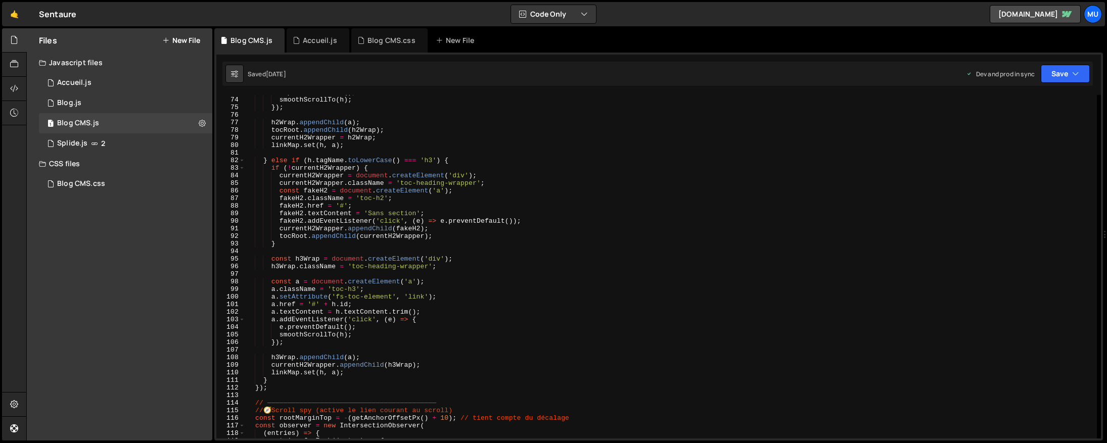
scroll to position [650, 0]
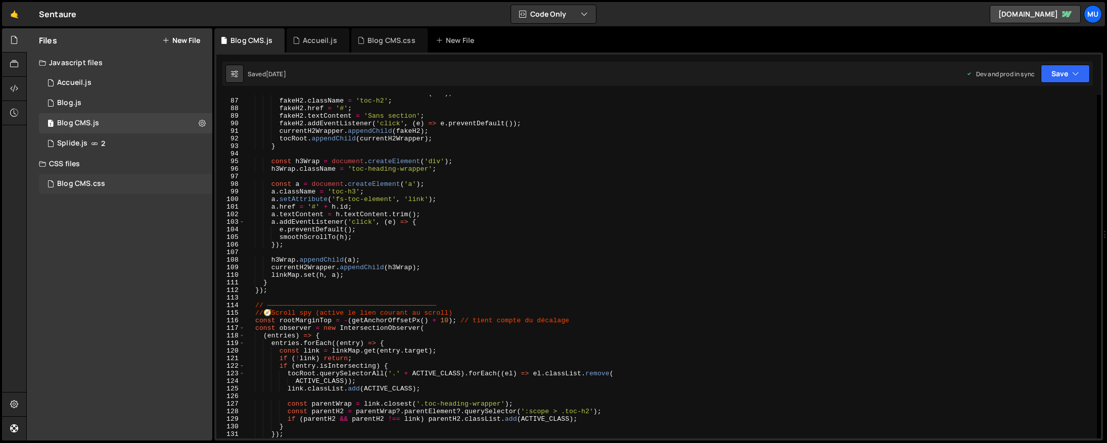
click at [92, 176] on div "Blog CMS.css 0" at bounding box center [125, 184] width 173 height 20
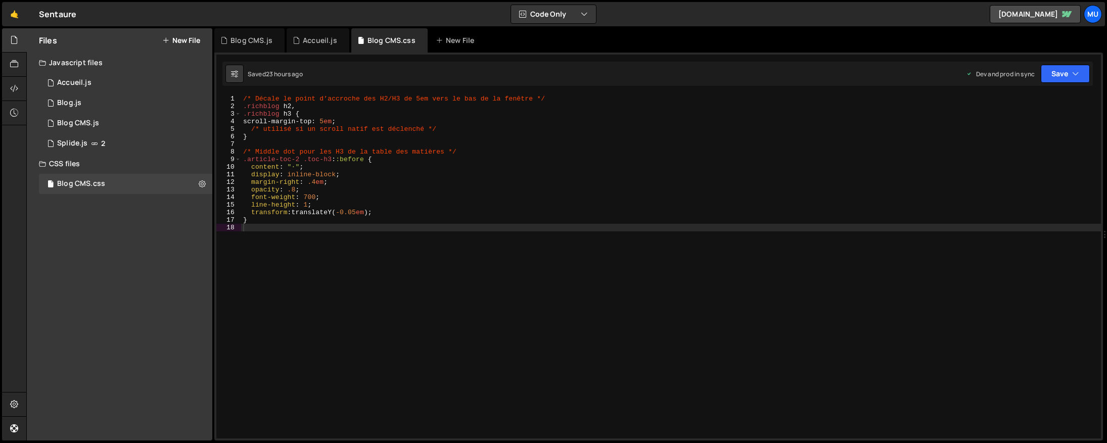
click at [306, 170] on div "/* Décale le point d’accroche des H2/H3 de 5em vers le bas de la fenêtre */ .ri…" at bounding box center [671, 274] width 860 height 359
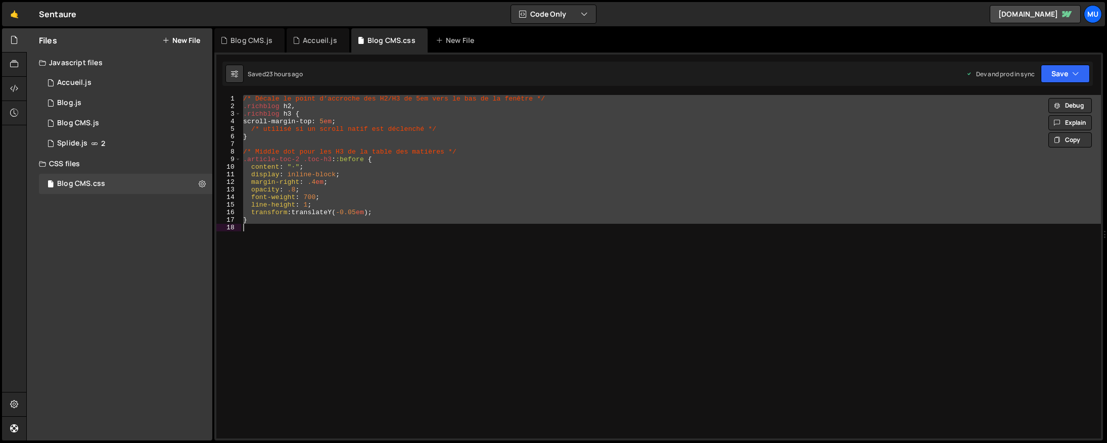
click at [351, 173] on div "/* Décale le point d’accroche des H2/H3 de 5em vers le bas de la fenêtre */ .ri…" at bounding box center [671, 267] width 860 height 344
type textarea "display: inline-block;"
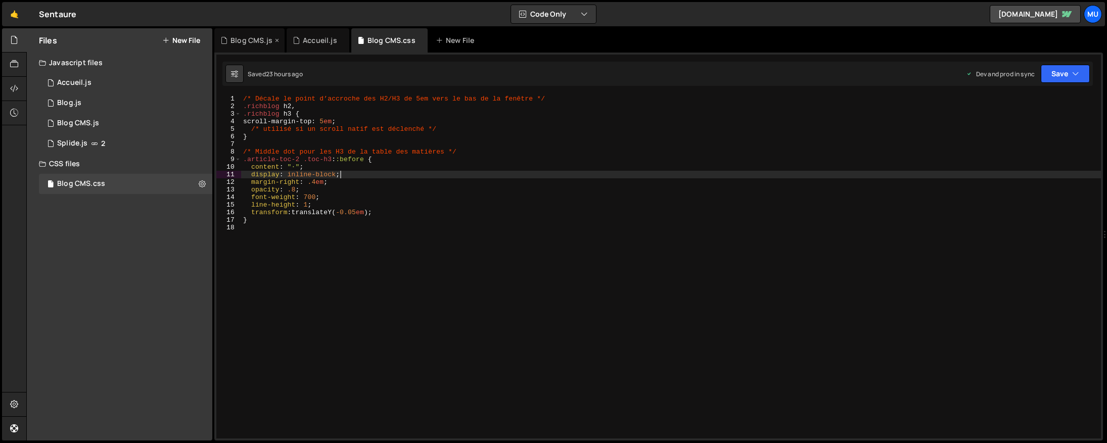
click at [248, 34] on div "Blog CMS.js" at bounding box center [249, 40] width 70 height 24
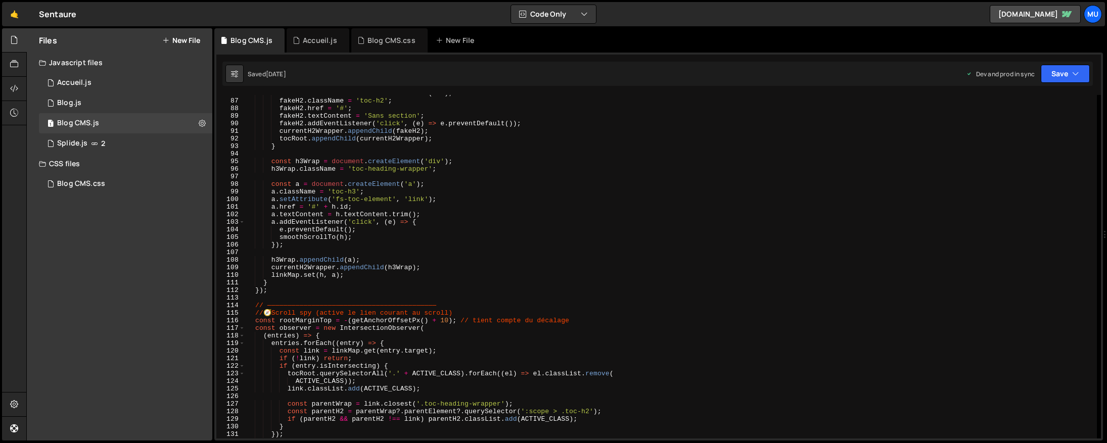
click at [357, 147] on div "const fakeH2 = document . createElement ( 'a' ) ; fakeH2 . className = 'toc-h2'…" at bounding box center [670, 268] width 851 height 359
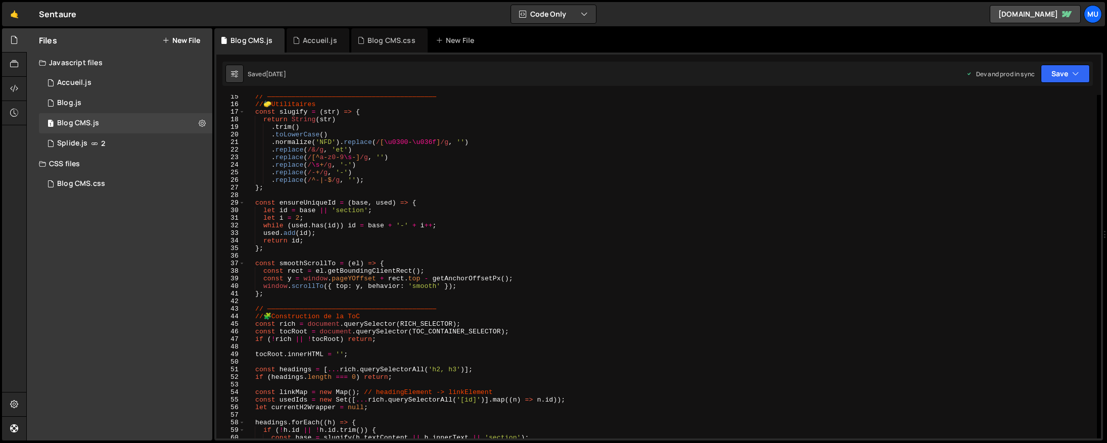
scroll to position [0, 0]
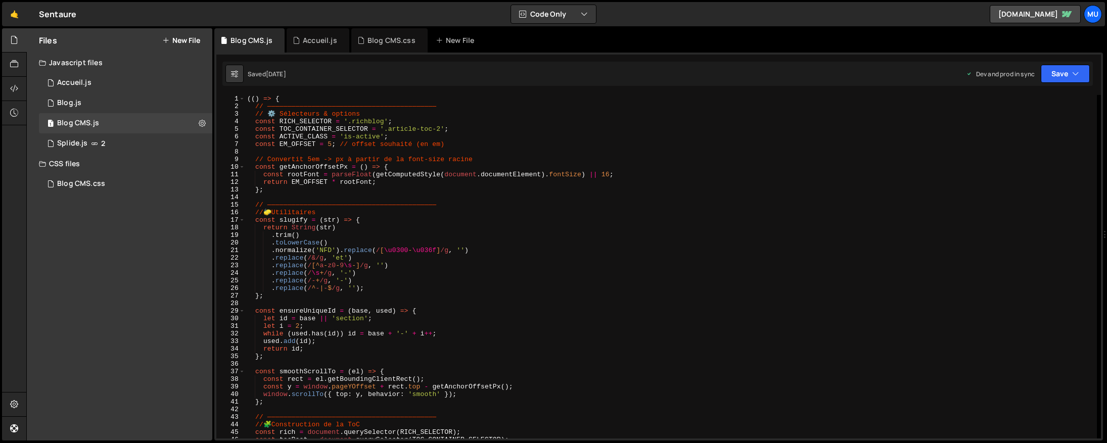
click at [434, 236] on div "(( ) => { // —————————————————————————————————————————— // ⚙️ Sélecteurs & opti…" at bounding box center [670, 274] width 851 height 359
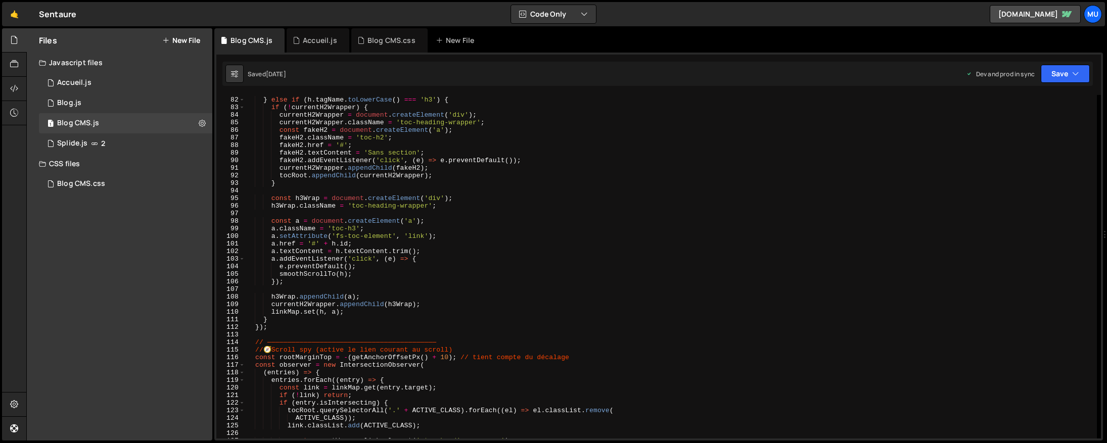
scroll to position [1454, 0]
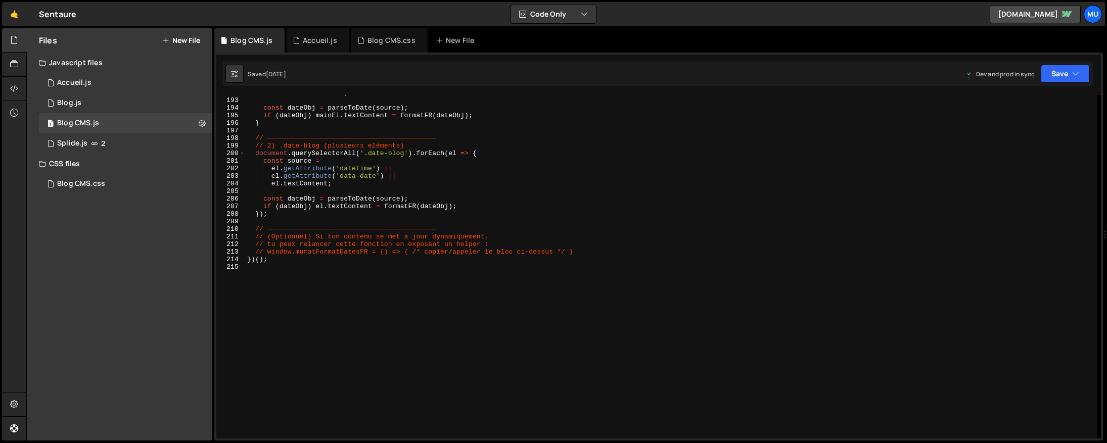
click at [434, 236] on div "mainEl . textContent ; const dateObj = parseToDate ( source ) ; if ( dateObj ) …" at bounding box center [670, 268] width 851 height 359
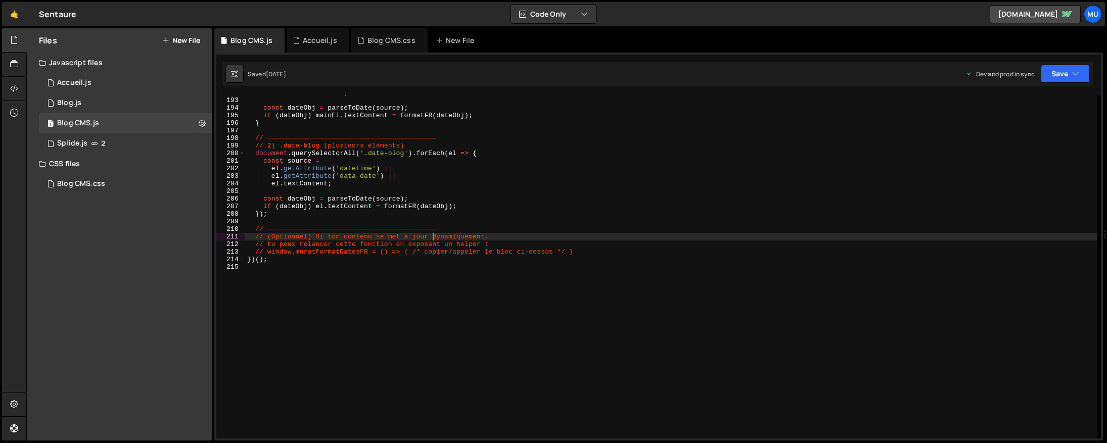
type textarea "})();"
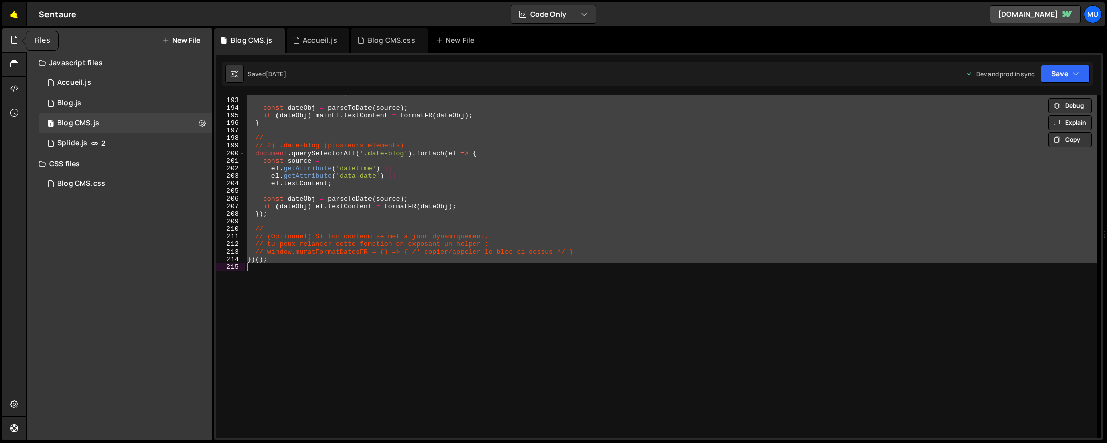
click at [4, 11] on link "🤙" at bounding box center [14, 14] width 25 height 24
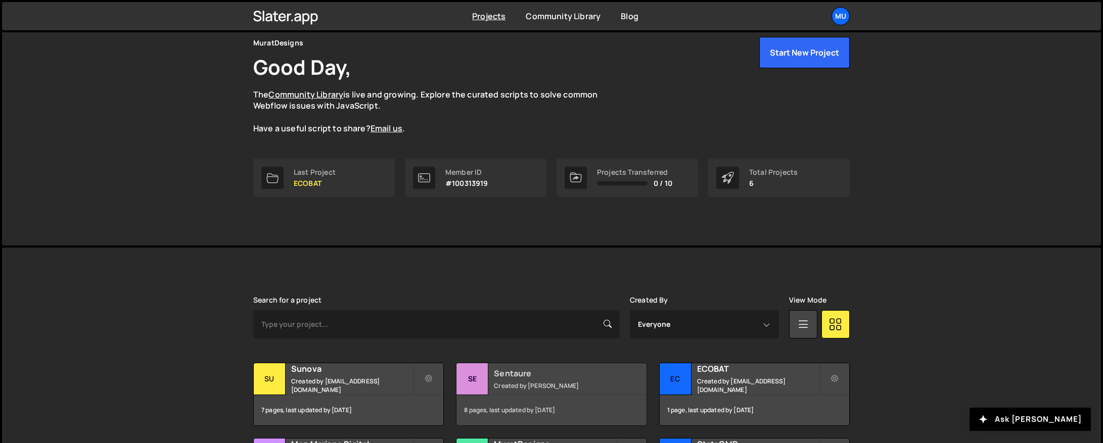
scroll to position [153, 0]
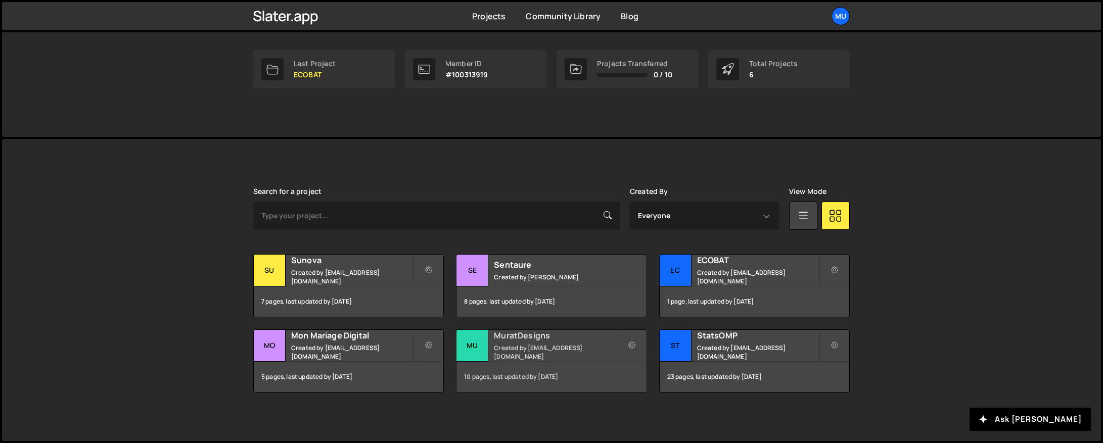
click at [504, 359] on div "MuratDesigns Created by [EMAIL_ADDRESS][DOMAIN_NAME]" at bounding box center [550, 345] width 189 height 31
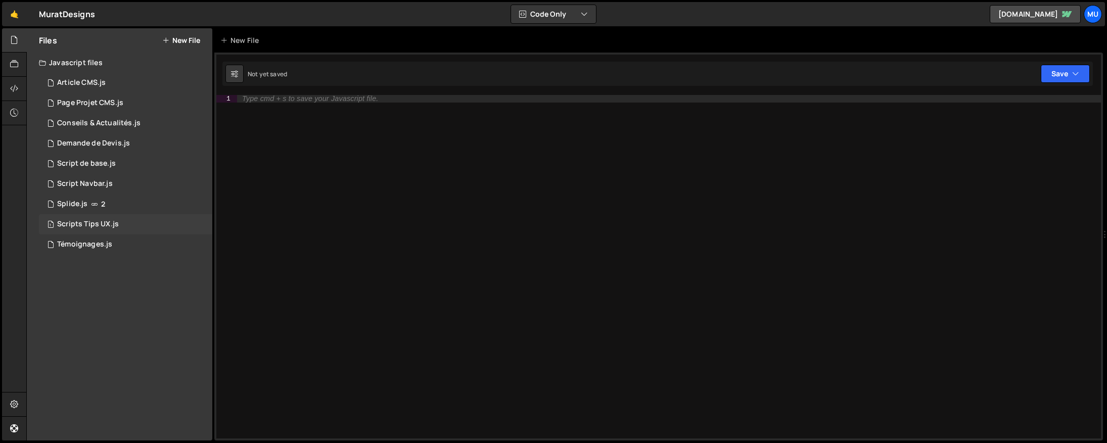
click at [98, 221] on div "Scripts Tips UX.js" at bounding box center [88, 224] width 62 height 9
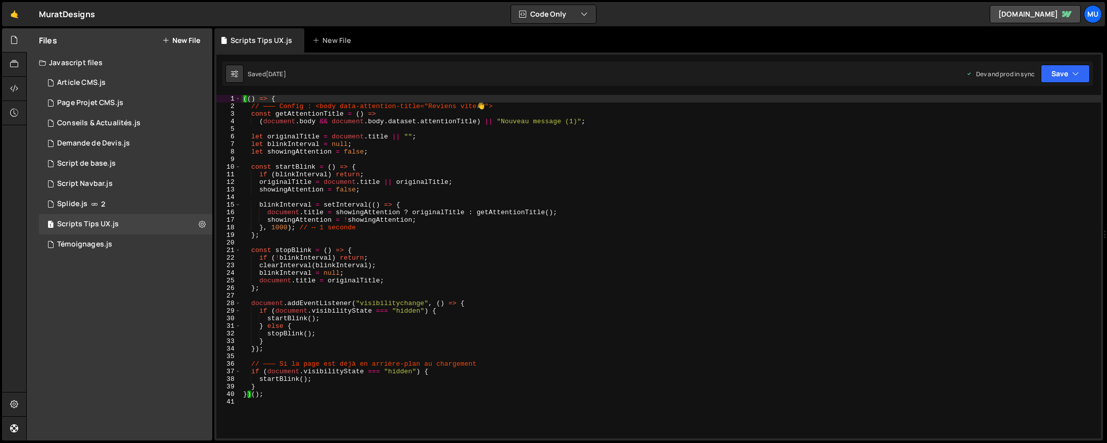
type textarea "document.title = showingAttention ? originalTitle : getAttentionTitle();"
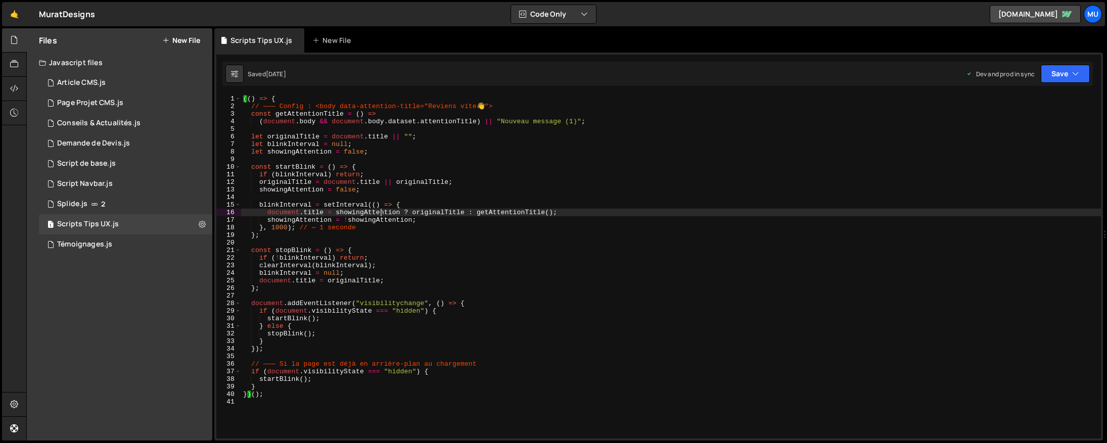
click at [381, 212] on div "(( ) => { // ——— Config : <body data-attention-title="Reviens vite 👋 "> const g…" at bounding box center [671, 274] width 860 height 359
click at [117, 162] on div "1 Script de base.js 0" at bounding box center [125, 164] width 173 height 20
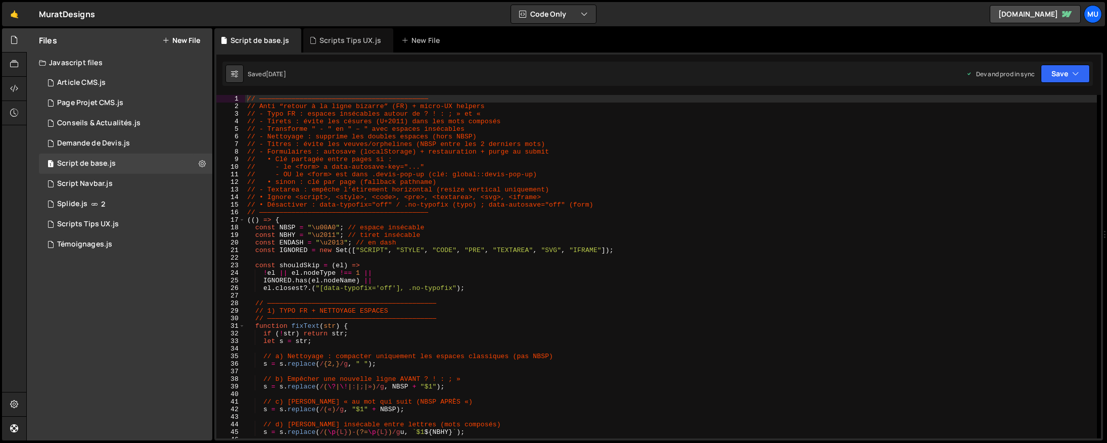
click at [411, 178] on div "// —————————————————————————————————————————— // Anti “retour à la ligne bizarr…" at bounding box center [670, 274] width 851 height 359
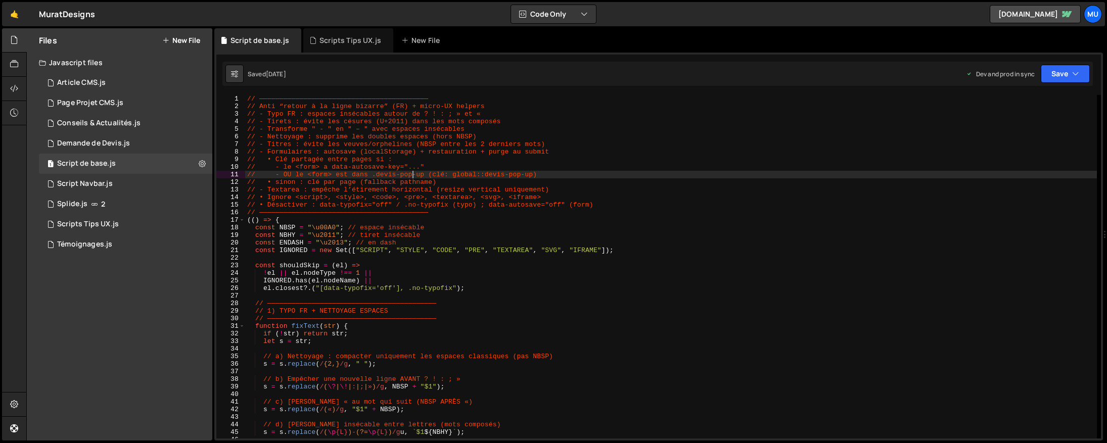
type textarea "})();"
